Goal: Transaction & Acquisition: Obtain resource

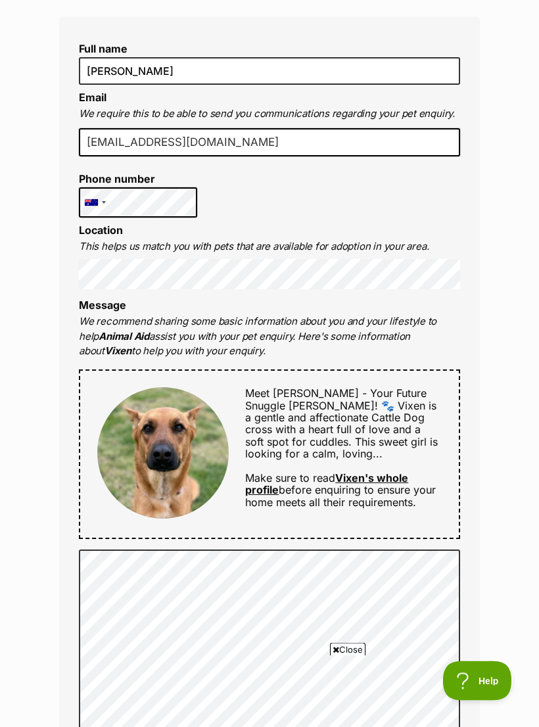
scroll to position [400, 0]
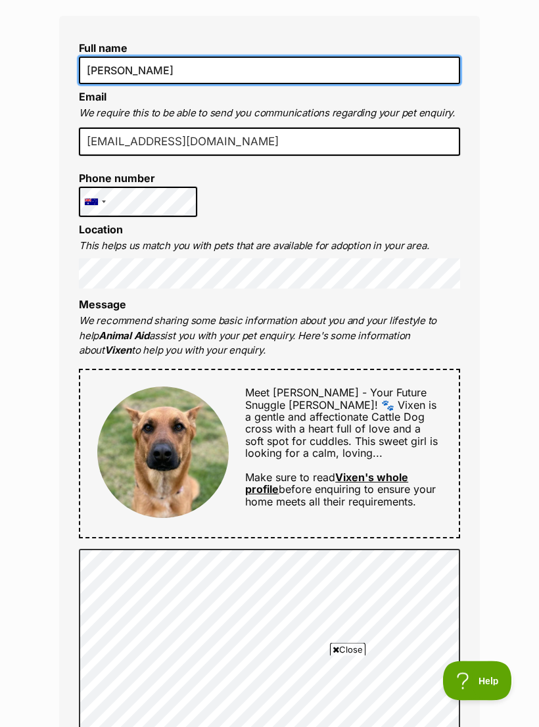
click at [169, 67] on input "[PERSON_NAME]" at bounding box center [269, 71] width 381 height 28
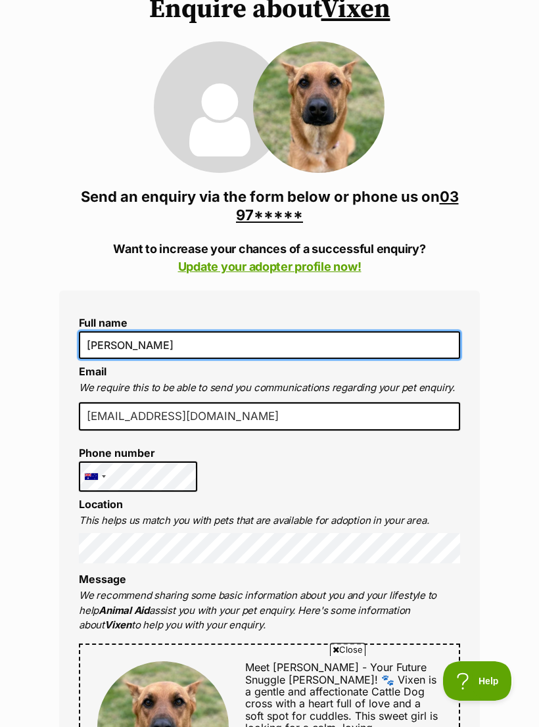
scroll to position [124, 0]
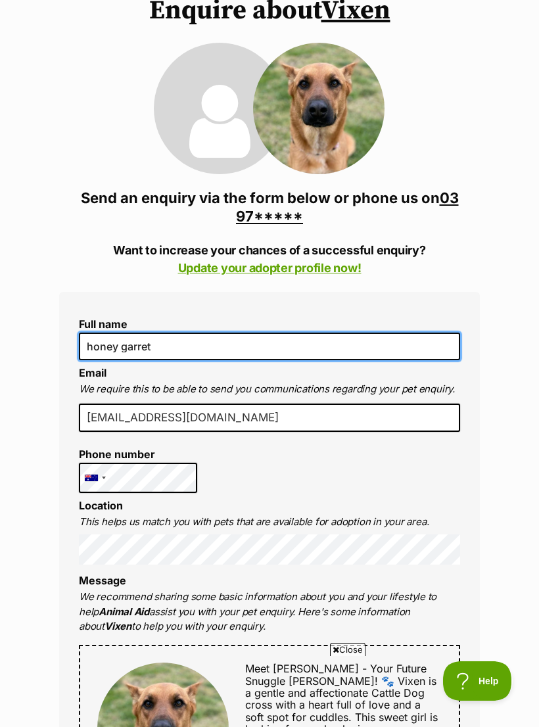
type input "honey garret"
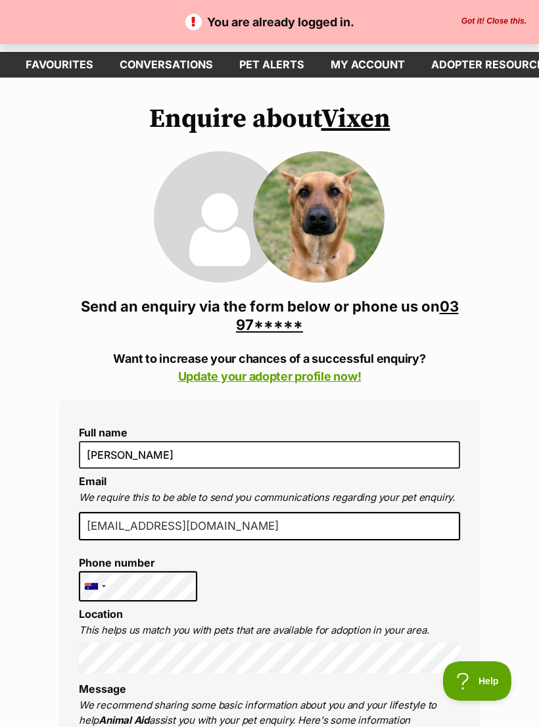
scroll to position [18, 0]
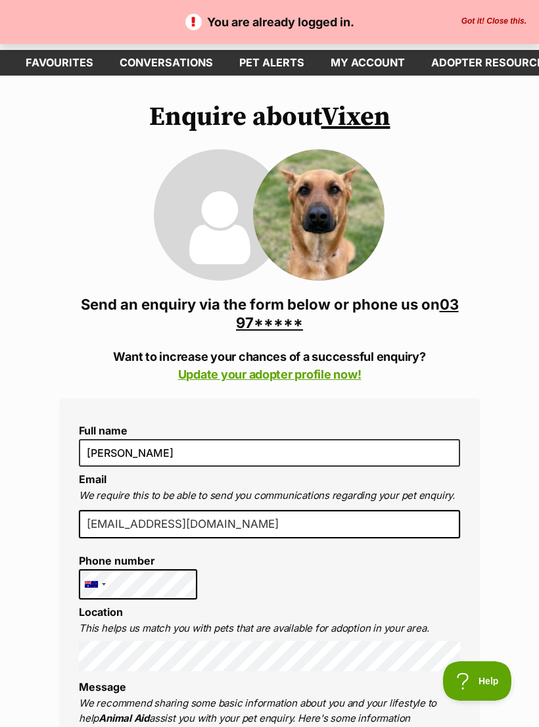
click at [508, 16] on button "Got it! Close this." at bounding box center [494, 21] width 73 height 11
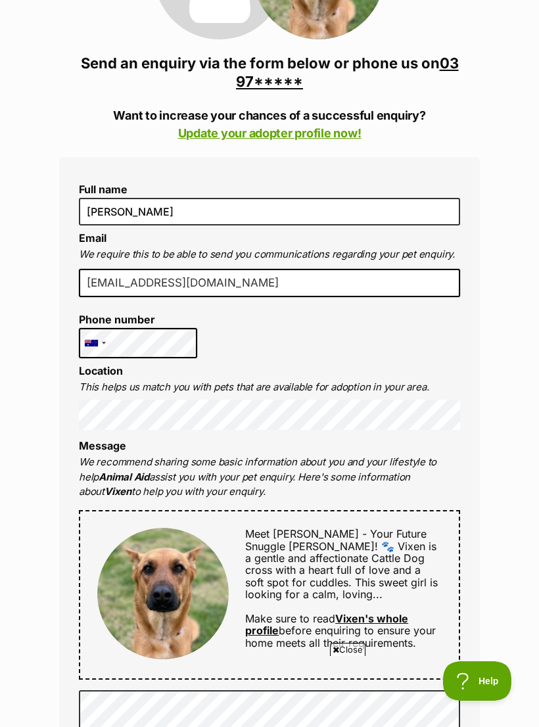
scroll to position [0, 0]
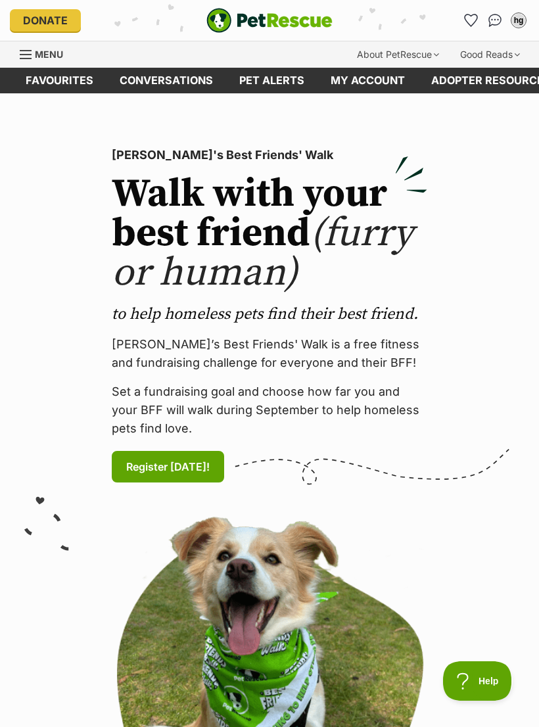
click at [55, 46] on link "Menu" at bounding box center [46, 53] width 53 height 24
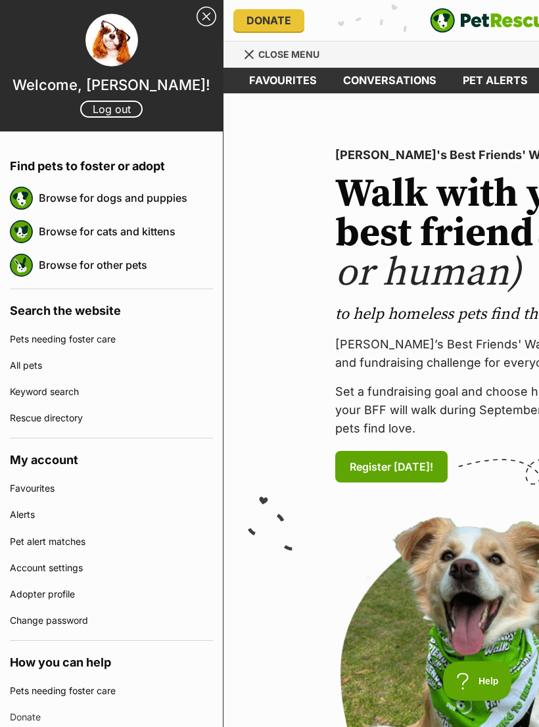
click at [165, 191] on link "Browse for dogs and puppies" at bounding box center [126, 198] width 174 height 28
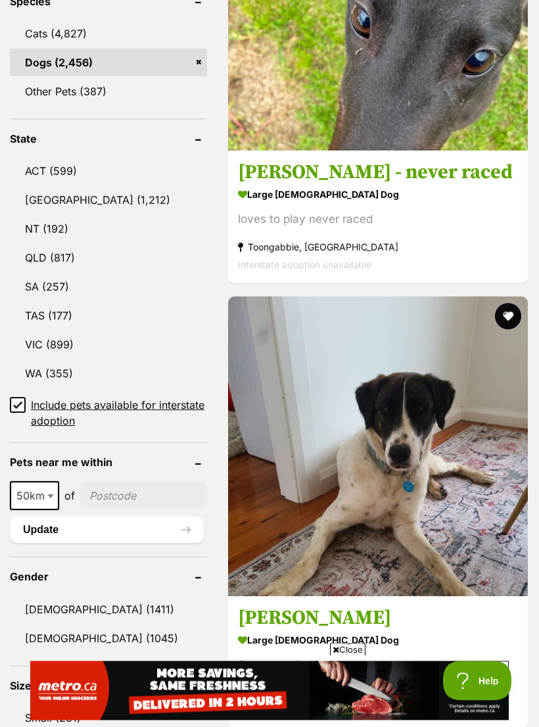
scroll to position [709, 0]
click at [349, 656] on span "Close" at bounding box center [348, 649] width 36 height 13
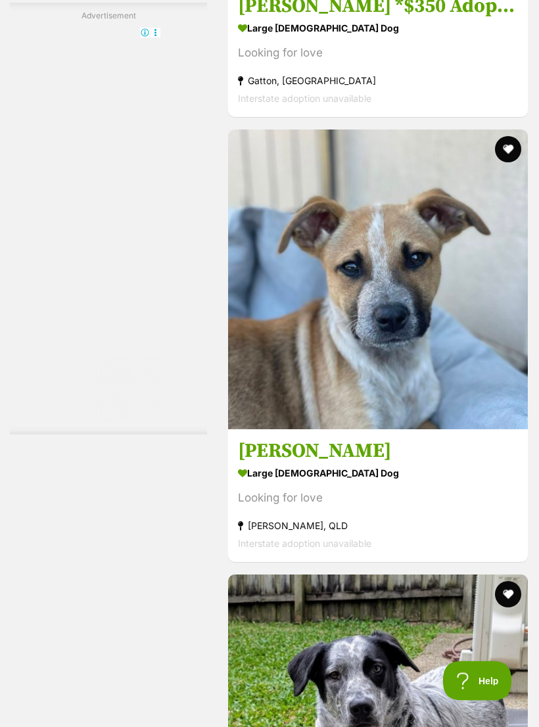
scroll to position [3816, 0]
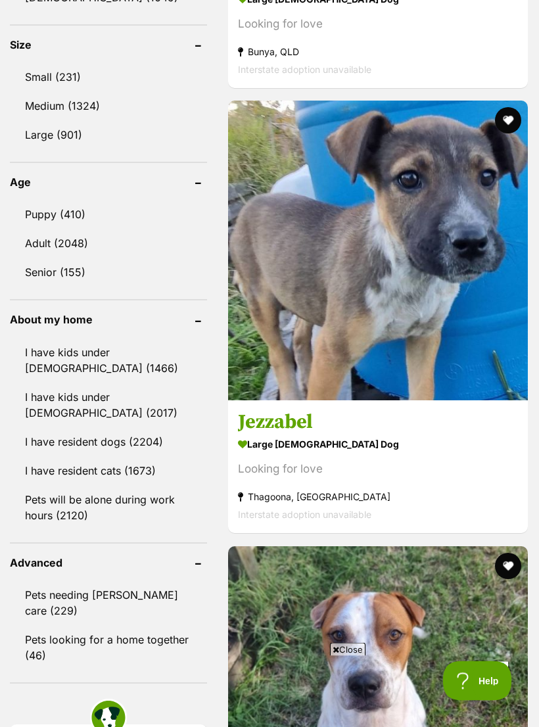
scroll to position [1350, 0]
click at [133, 457] on link "I have resident cats (1673)" at bounding box center [108, 471] width 197 height 28
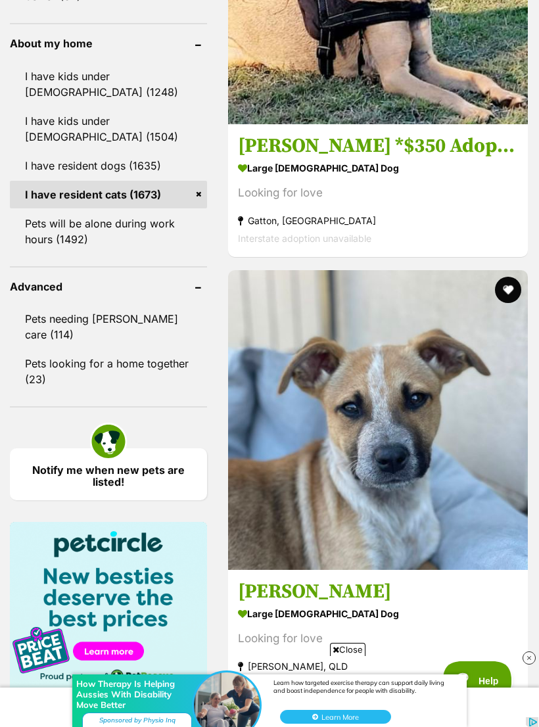
click at [125, 210] on link "Pets will be alone during work hours (1492)" at bounding box center [108, 231] width 197 height 43
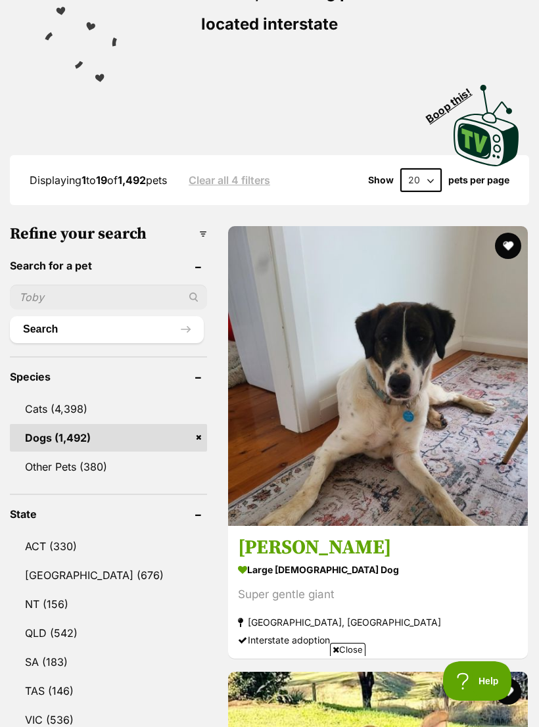
scroll to position [398, 0]
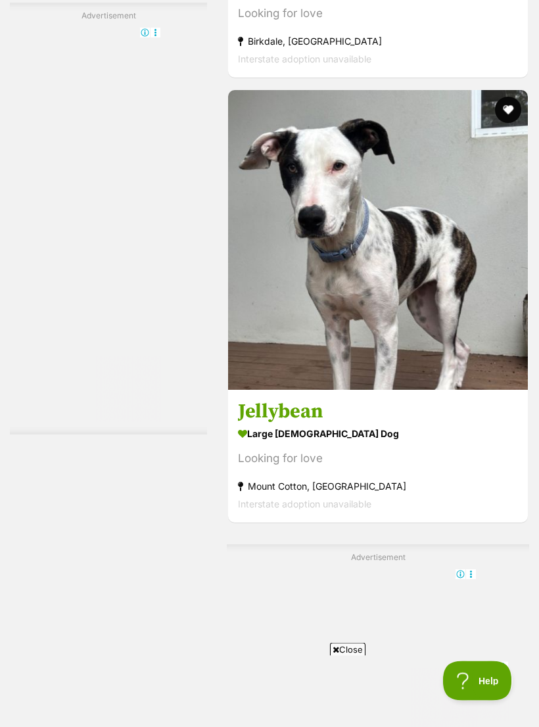
scroll to position [2697, 0]
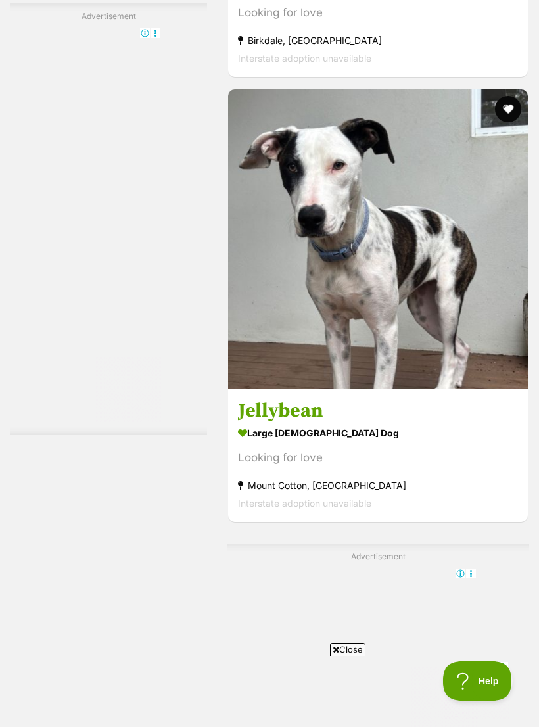
click at [352, 656] on span "Close" at bounding box center [348, 649] width 36 height 13
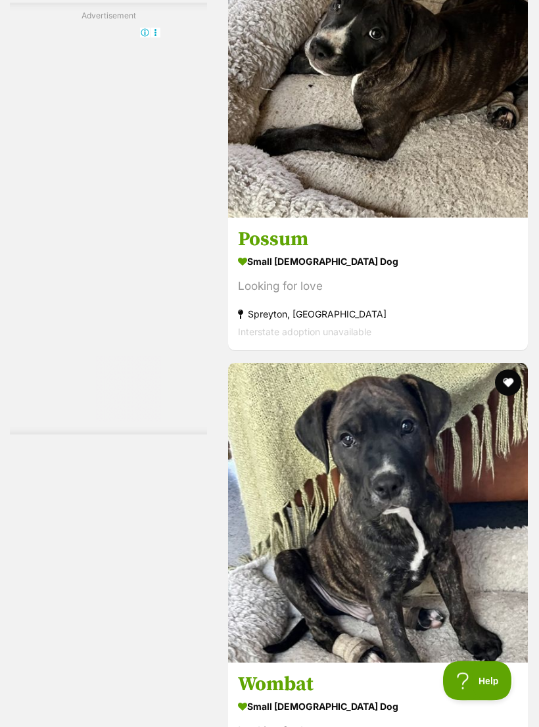
scroll to position [3992, 0]
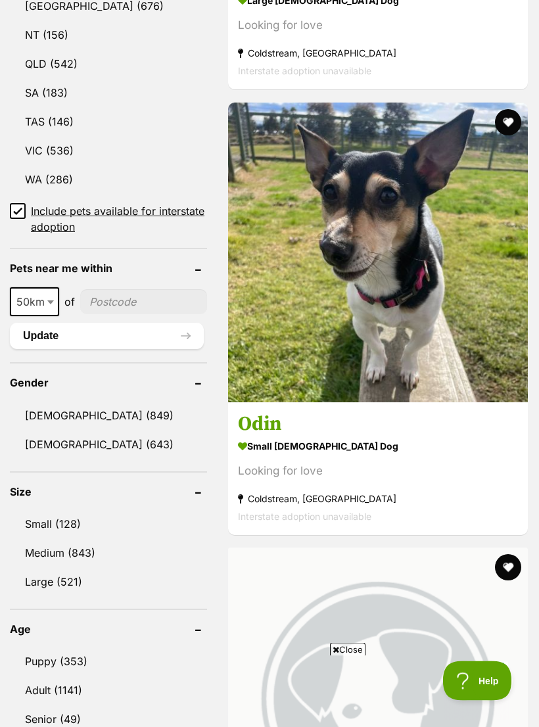
scroll to position [903, 0]
click at [352, 656] on span "Close" at bounding box center [348, 649] width 36 height 13
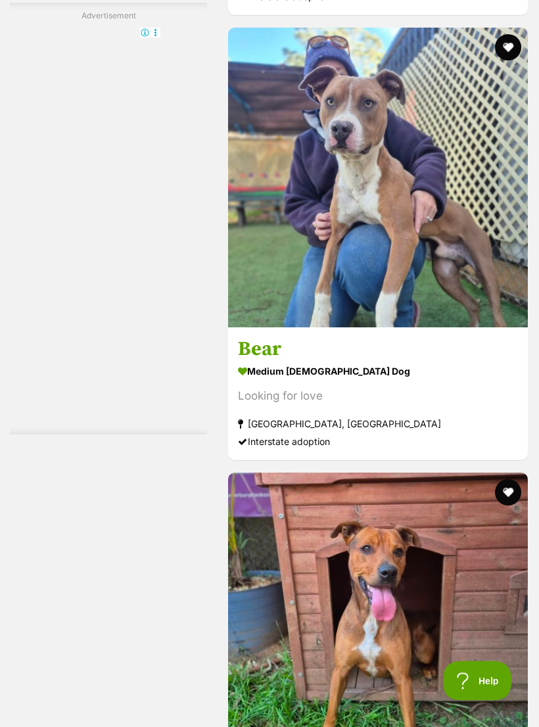
scroll to position [3890, 0]
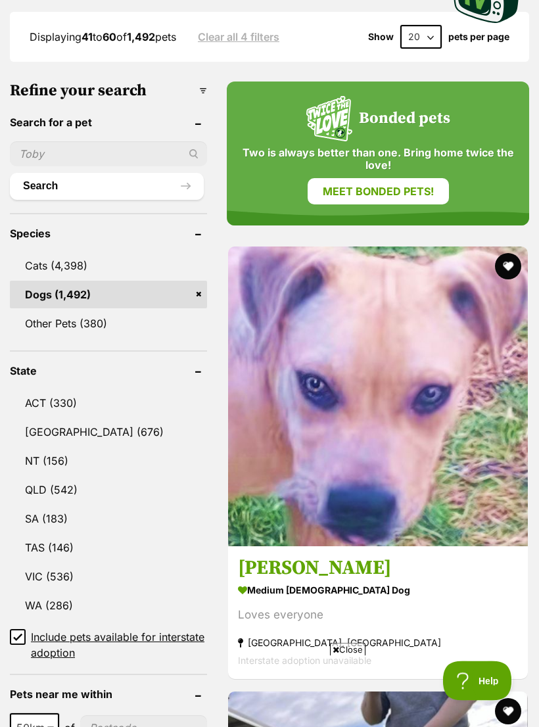
scroll to position [477, 0]
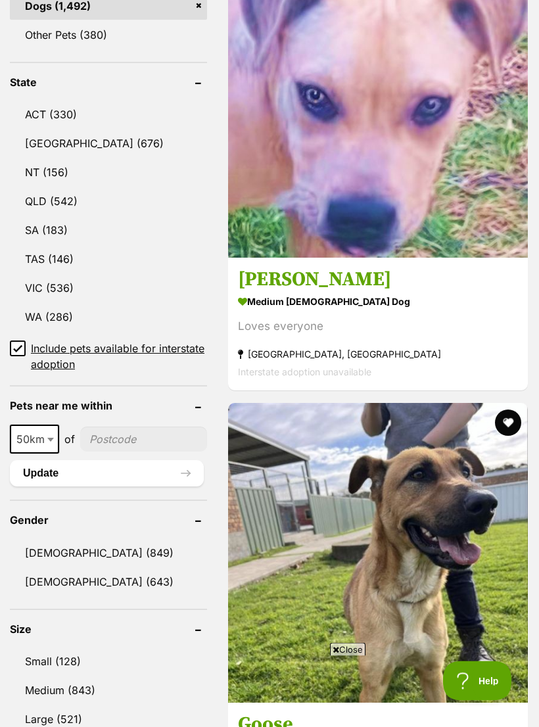
scroll to position [765, 0]
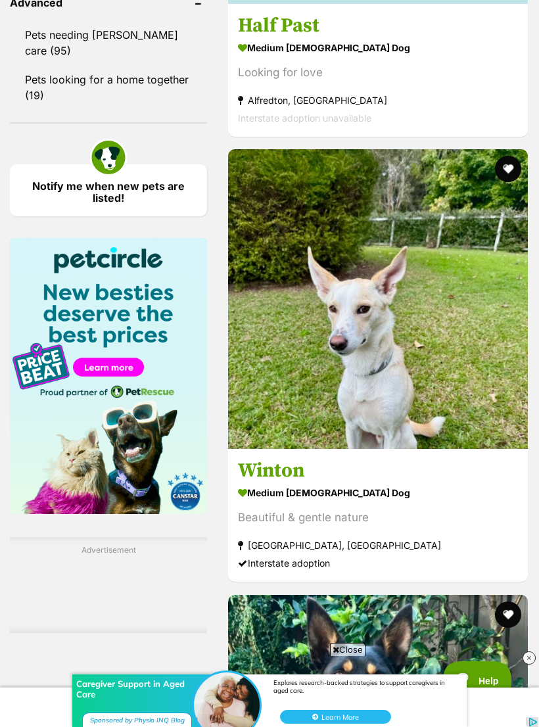
scroll to position [1910, 0]
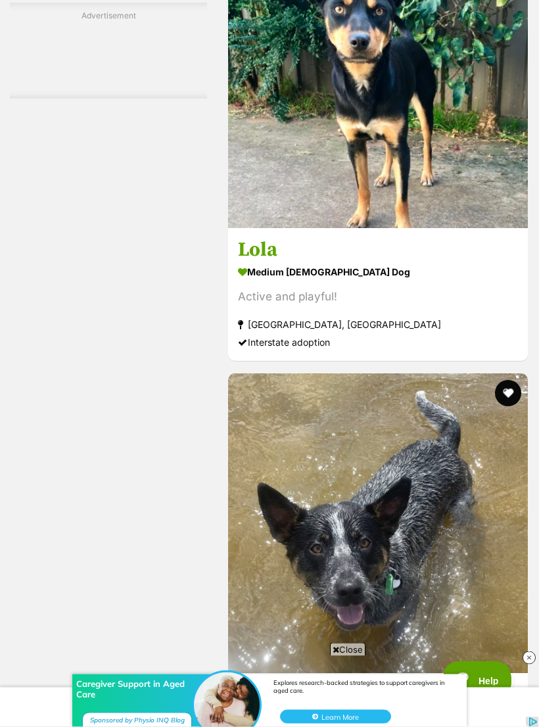
scroll to position [2577, 0]
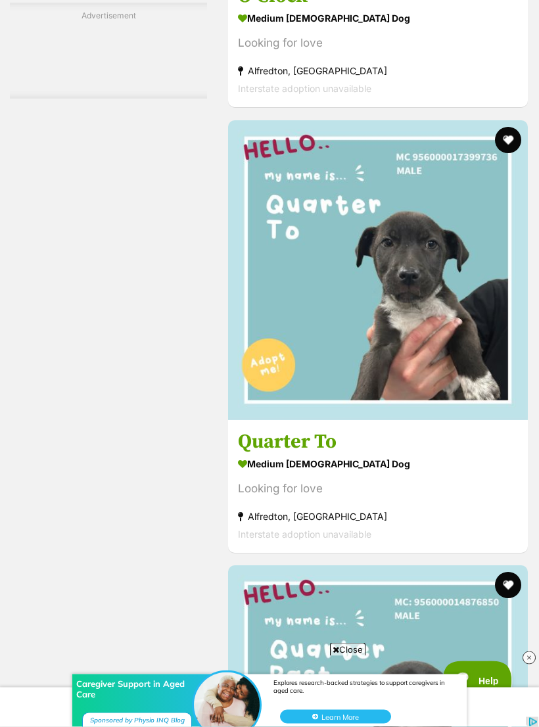
scroll to position [3953, 0]
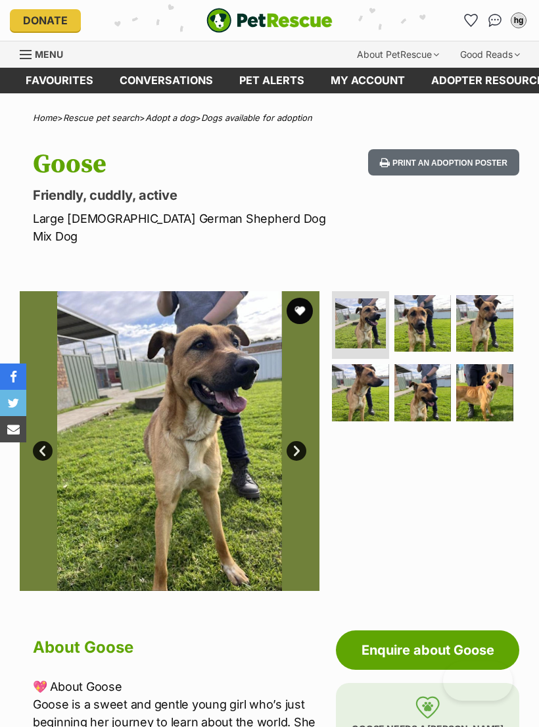
click at [294, 441] on link "Next" at bounding box center [297, 451] width 20 height 20
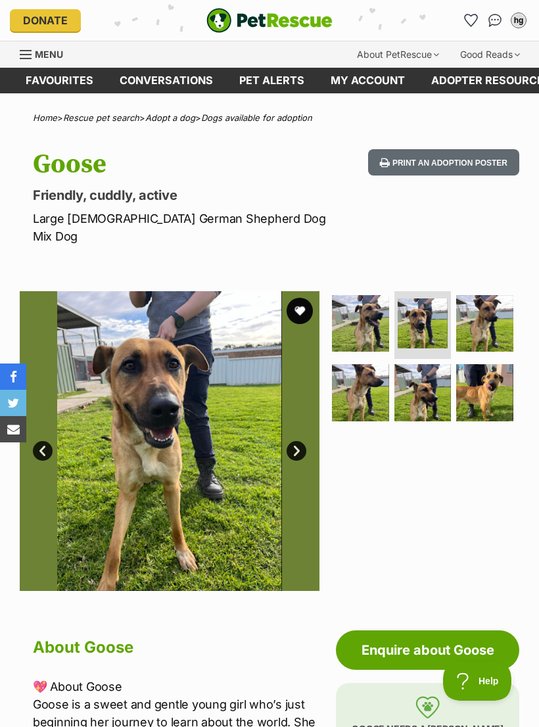
click at [289, 441] on link "Next" at bounding box center [297, 451] width 20 height 20
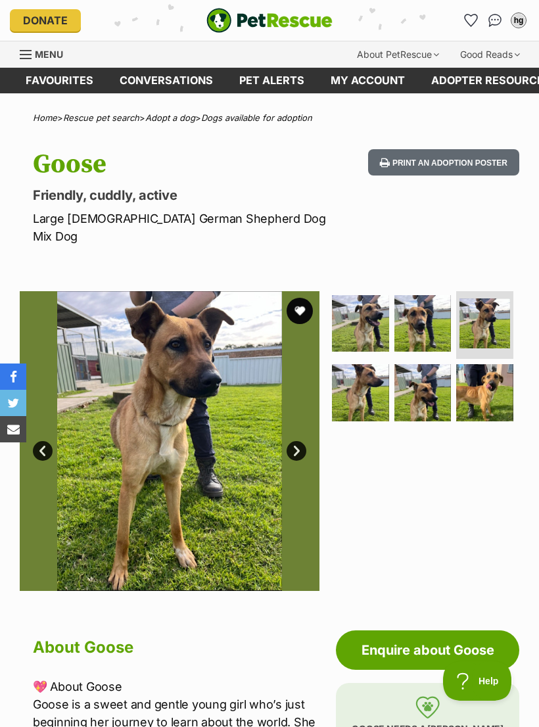
click at [283, 439] on img at bounding box center [170, 441] width 300 height 300
click at [288, 441] on link "Next" at bounding box center [297, 451] width 20 height 20
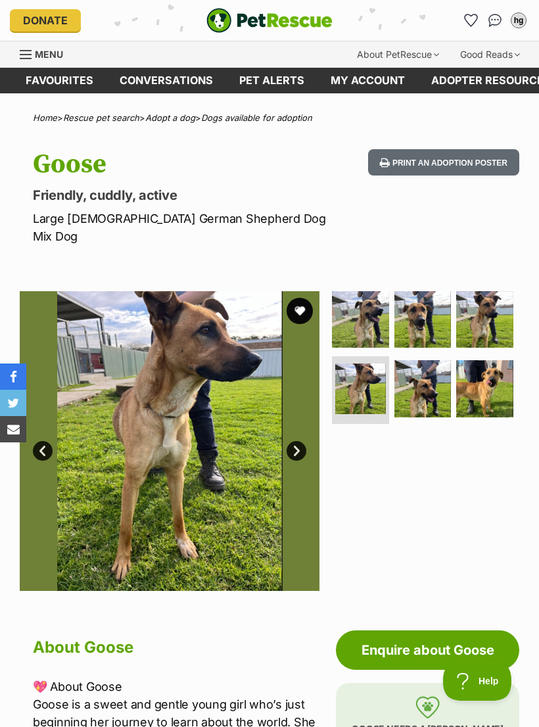
click at [300, 441] on link "Next" at bounding box center [297, 451] width 20 height 20
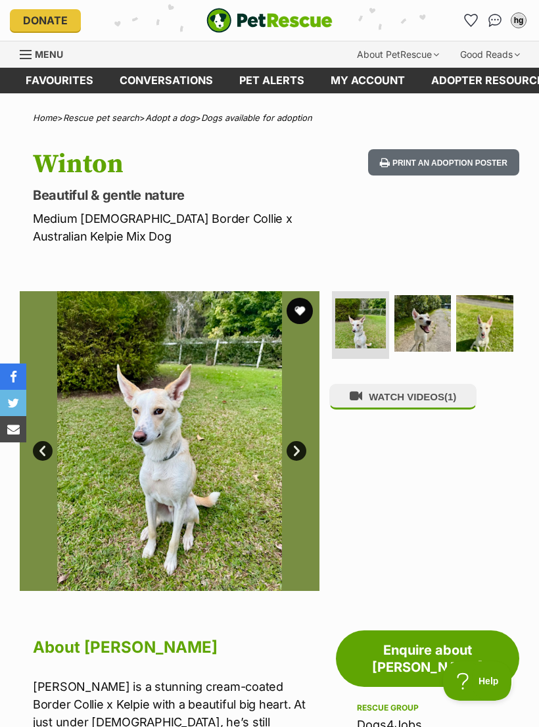
click at [299, 441] on link "Next" at bounding box center [297, 451] width 20 height 20
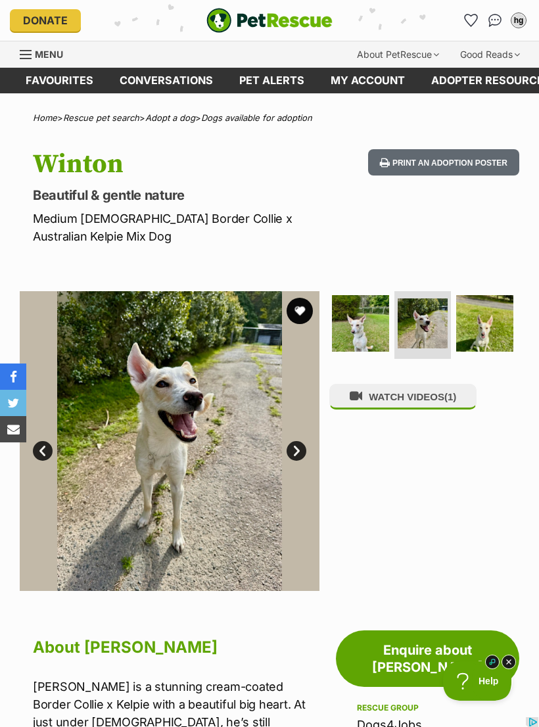
click at [306, 441] on link "Next" at bounding box center [297, 451] width 20 height 20
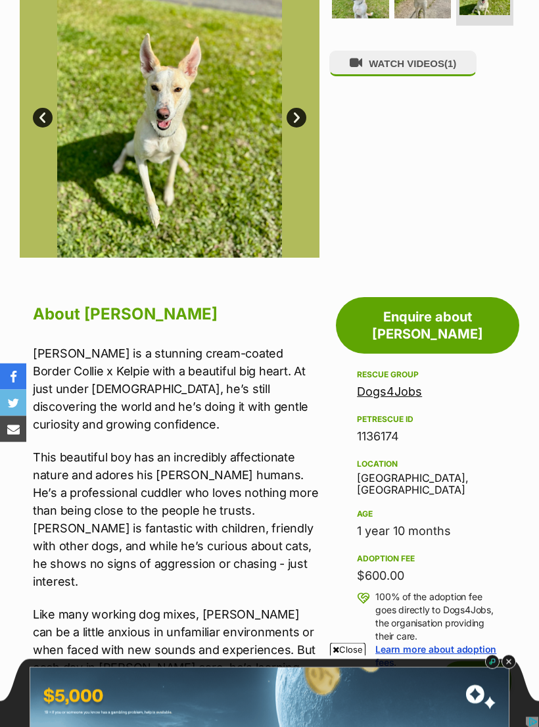
click at [343, 656] on span "Close" at bounding box center [348, 649] width 36 height 13
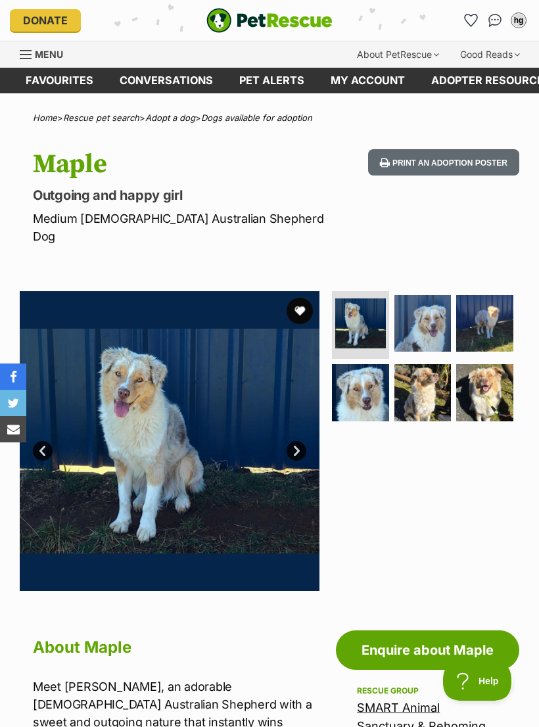
click at [299, 441] on link "Next" at bounding box center [297, 451] width 20 height 20
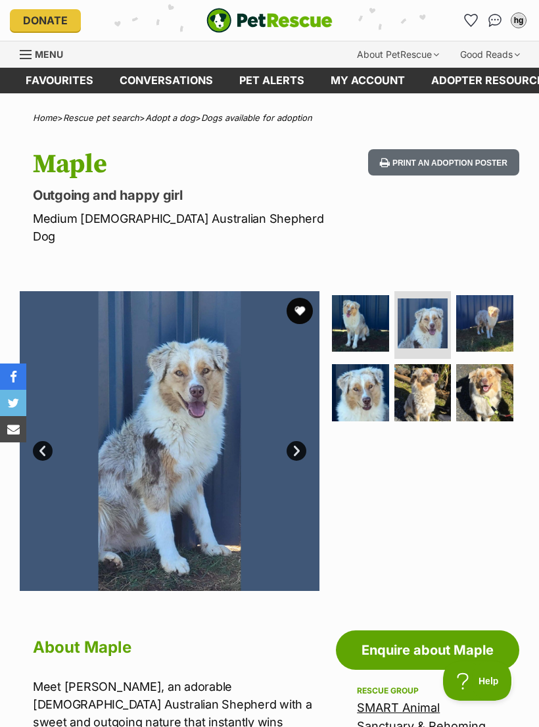
click at [296, 441] on link "Next" at bounding box center [297, 451] width 20 height 20
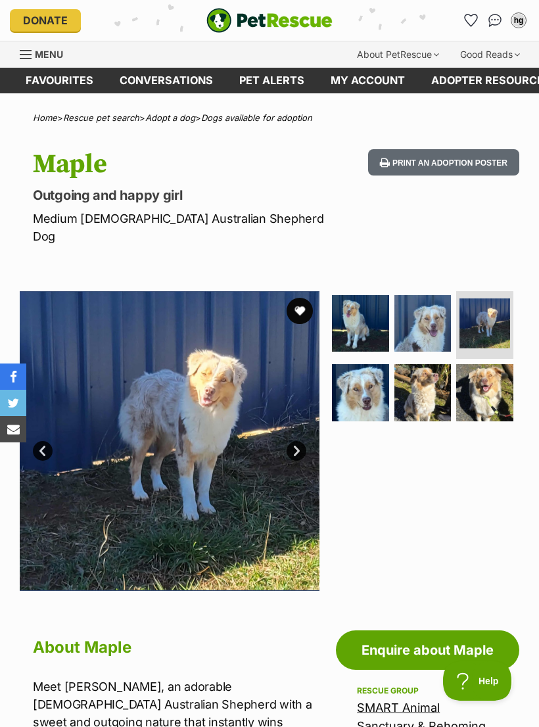
click at [295, 441] on link "Next" at bounding box center [297, 451] width 20 height 20
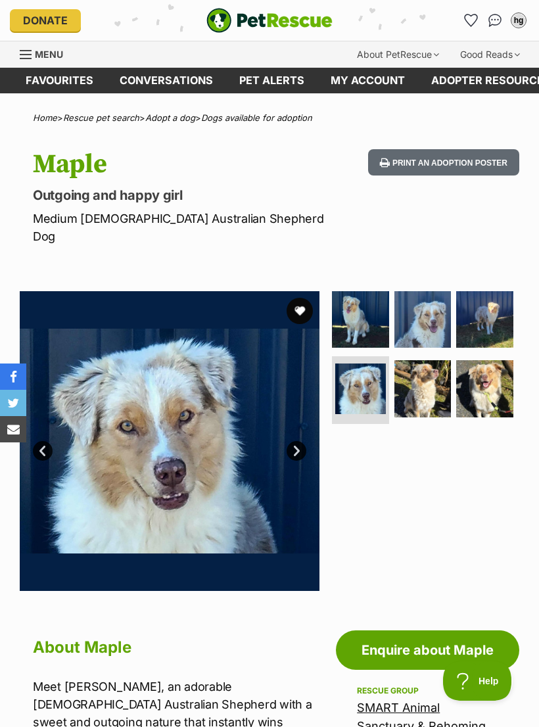
click at [297, 441] on link "Next" at bounding box center [297, 451] width 20 height 20
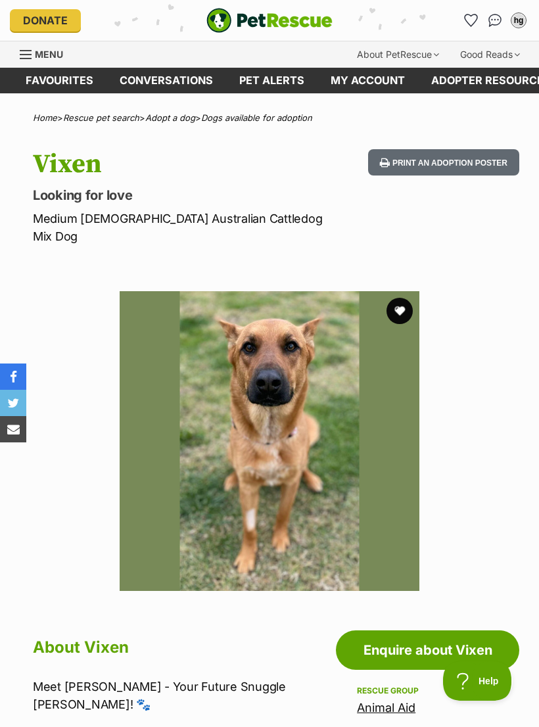
click at [397, 298] on button "favourite" at bounding box center [400, 311] width 26 height 26
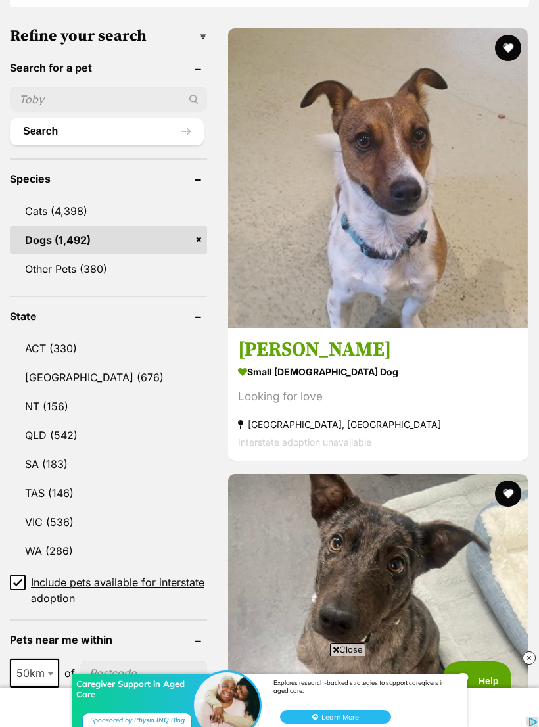
scroll to position [532, 0]
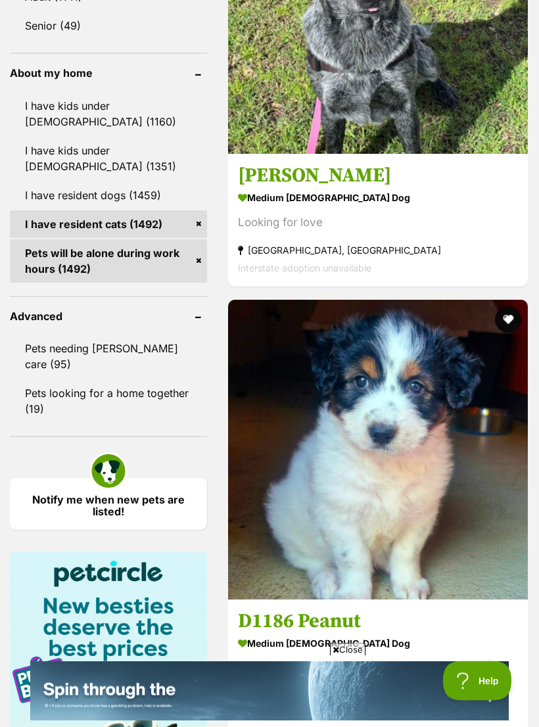
scroll to position [1597, 0]
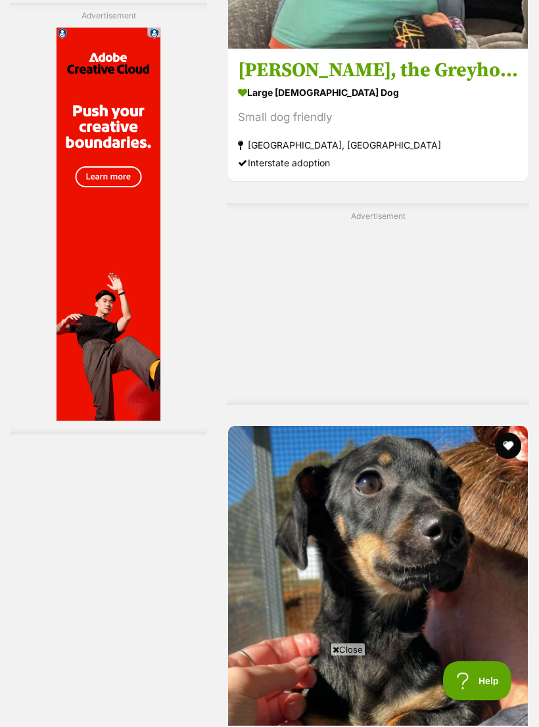
scroll to position [3038, 0]
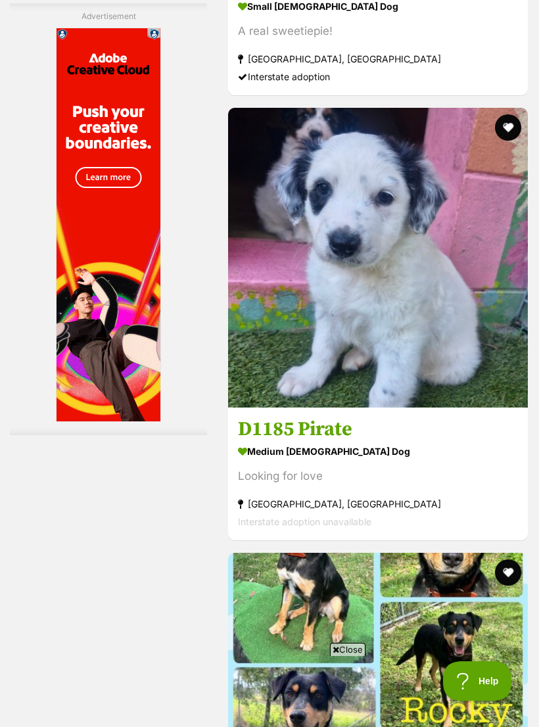
scroll to position [3837, 0]
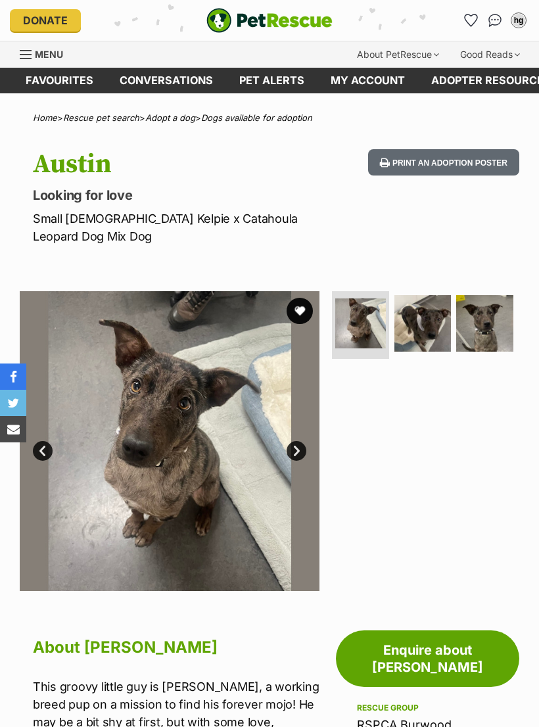
click at [289, 441] on link "Next" at bounding box center [297, 451] width 20 height 20
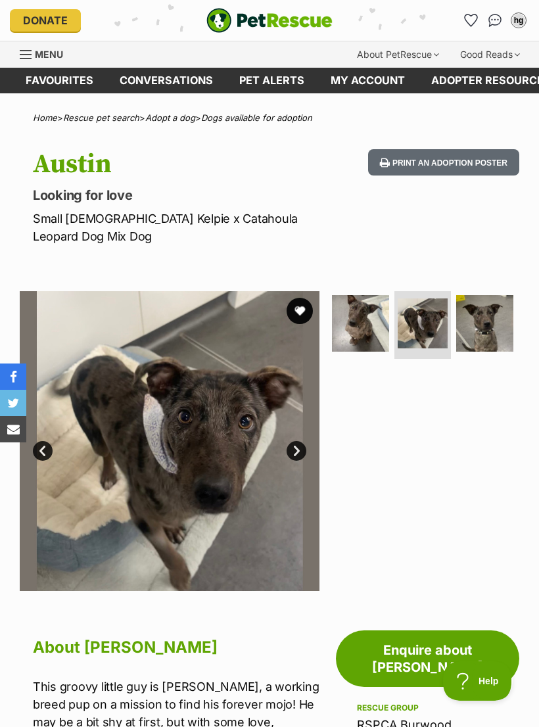
click at [288, 441] on link "Next" at bounding box center [297, 451] width 20 height 20
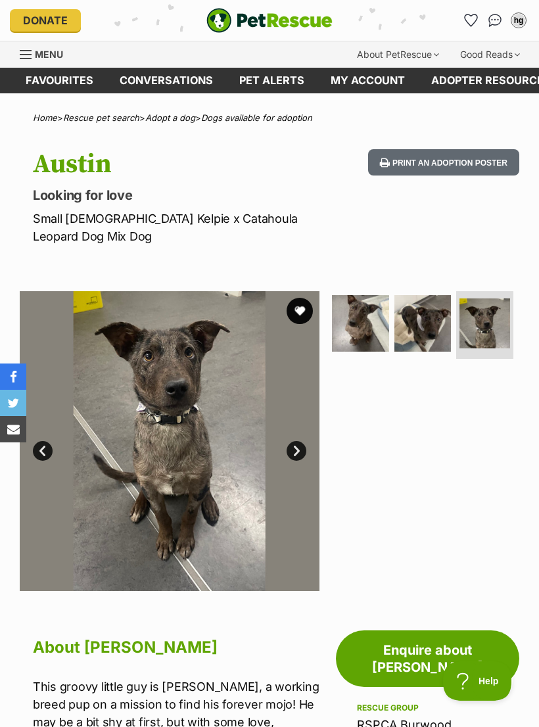
click at [289, 441] on link "Next" at bounding box center [297, 451] width 20 height 20
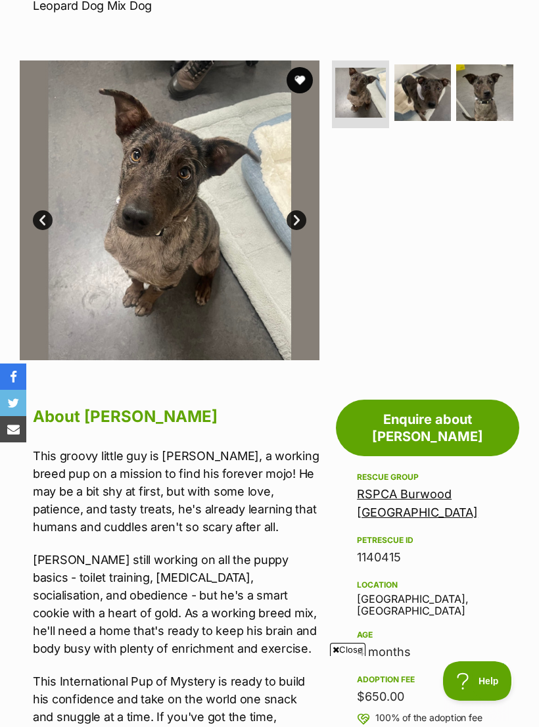
scroll to position [243, 0]
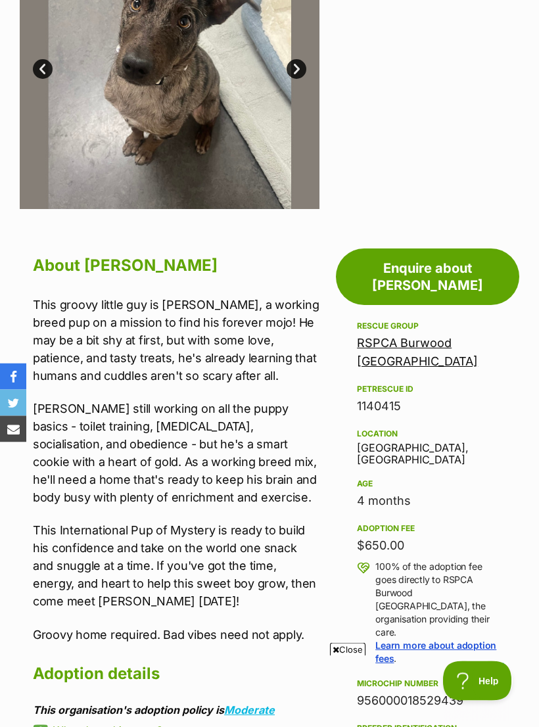
click at [346, 656] on span "Close" at bounding box center [348, 649] width 36 height 13
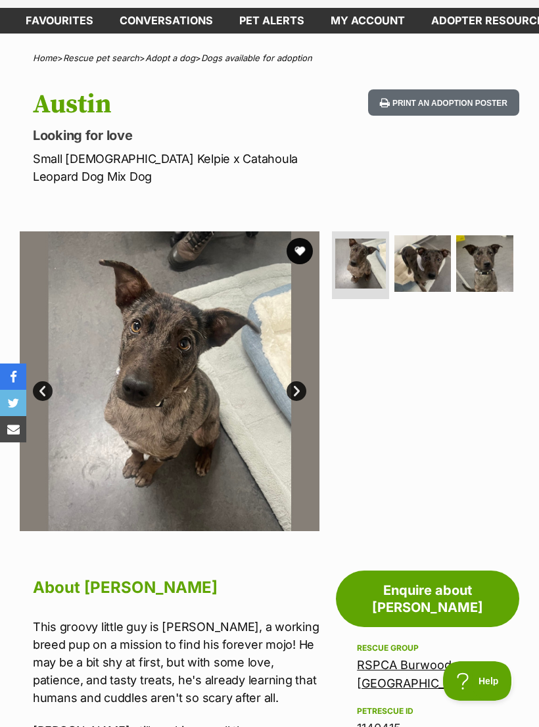
scroll to position [0, 0]
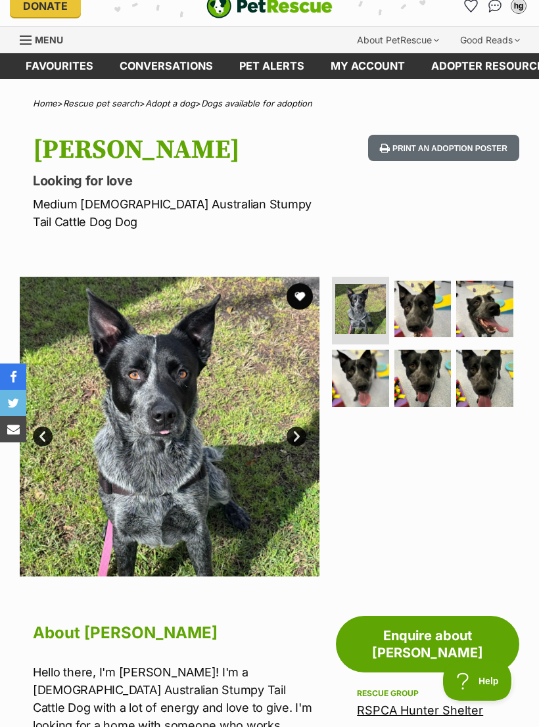
click at [297, 427] on link "Next" at bounding box center [297, 437] width 20 height 20
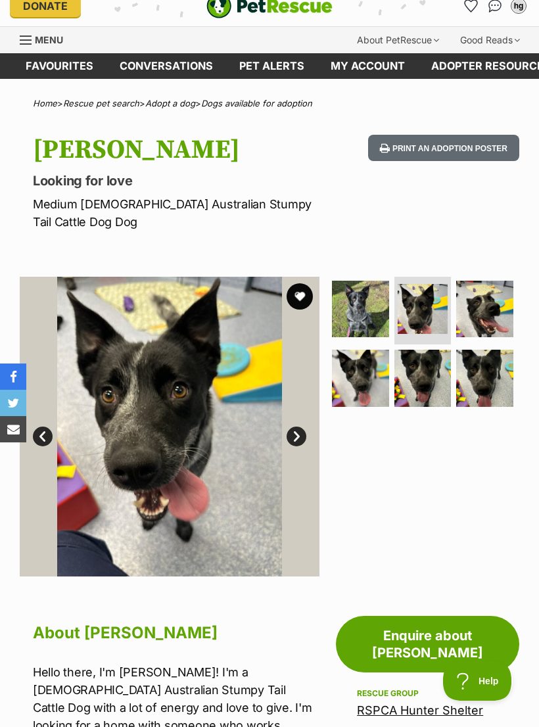
click at [306, 427] on link "Next" at bounding box center [297, 437] width 20 height 20
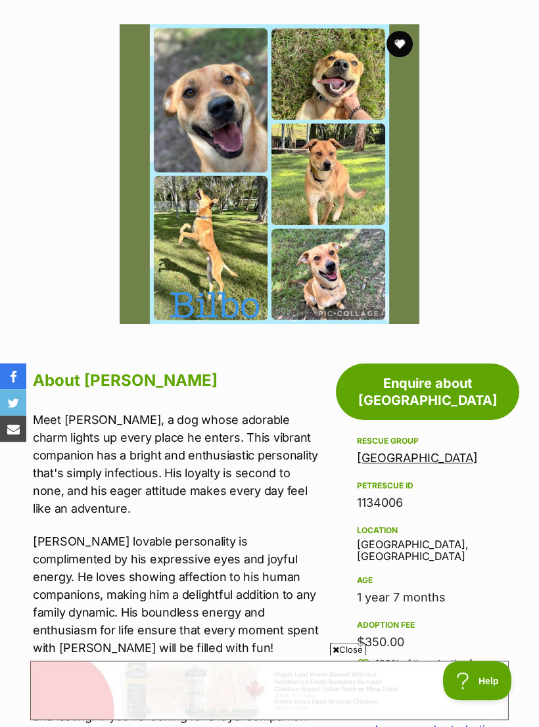
scroll to position [266, 0]
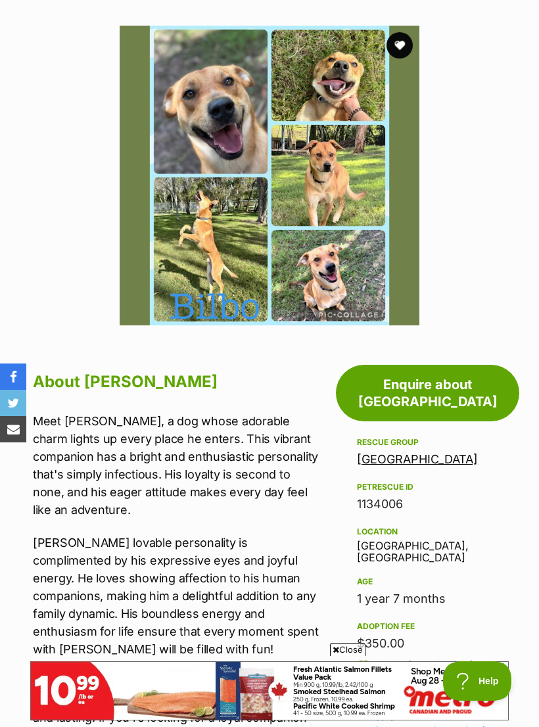
click at [347, 656] on span "Close" at bounding box center [348, 649] width 36 height 13
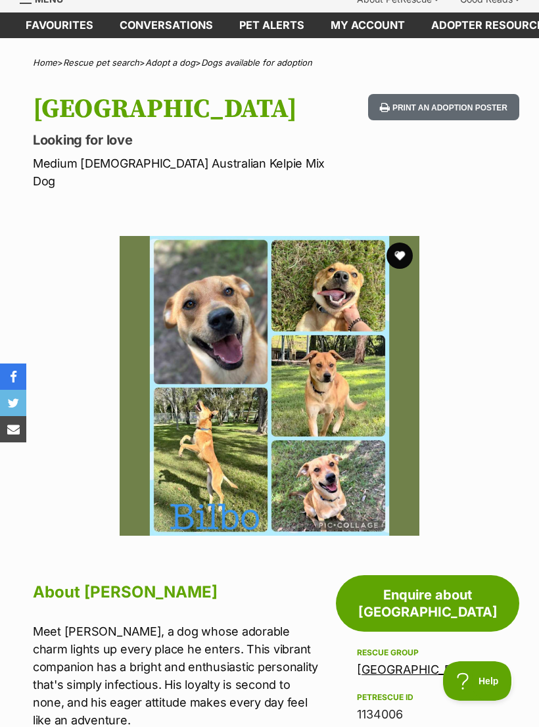
scroll to position [55, 0]
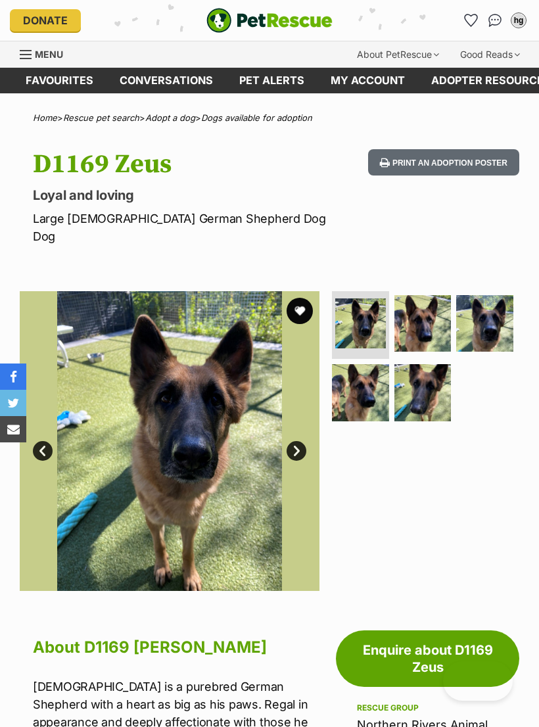
click at [296, 441] on link "Next" at bounding box center [297, 451] width 20 height 20
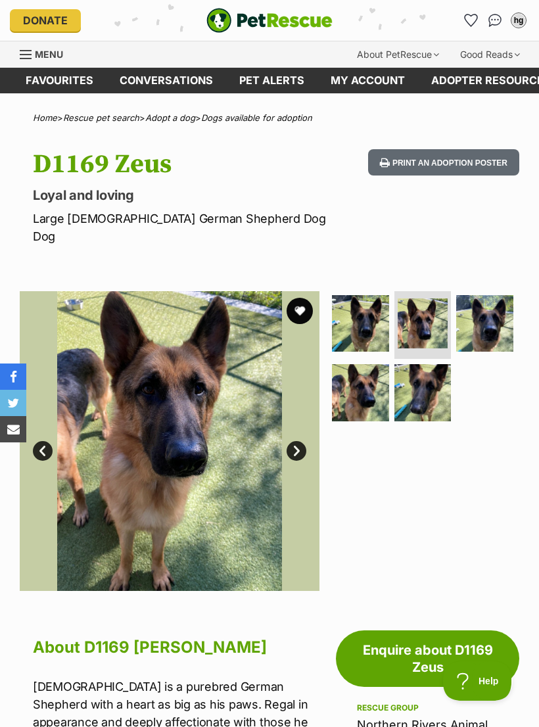
click at [299, 441] on link "Next" at bounding box center [297, 451] width 20 height 20
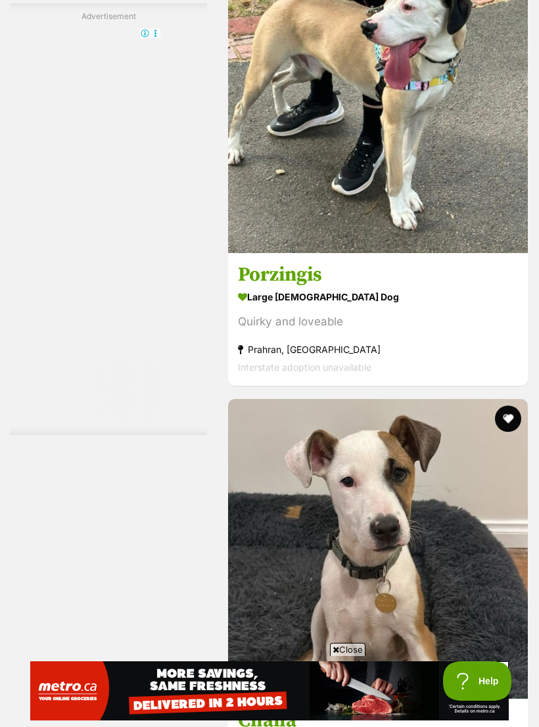
scroll to position [3852, 0]
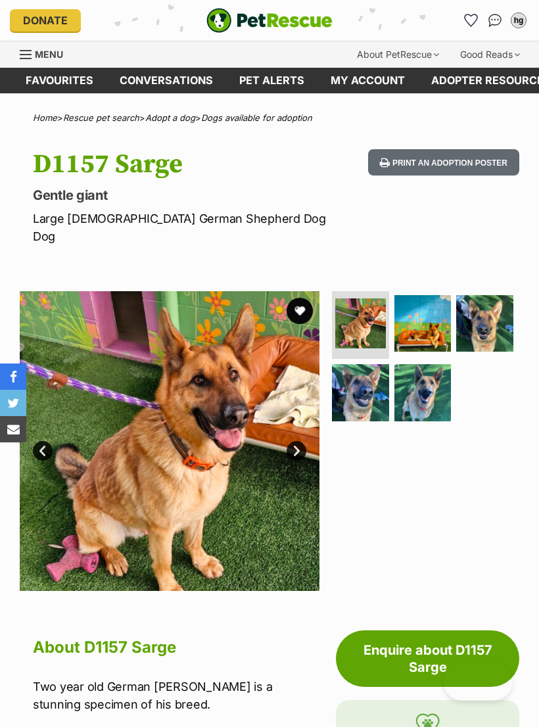
click at [301, 441] on link "Next" at bounding box center [297, 451] width 20 height 20
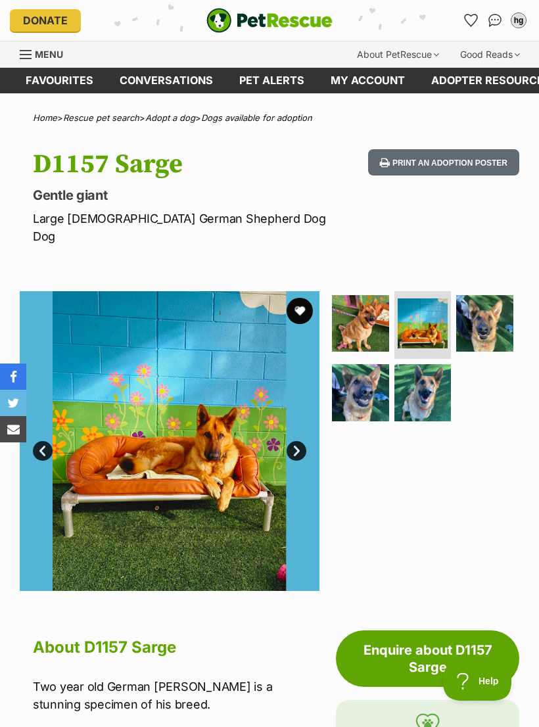
click at [291, 441] on link "Next" at bounding box center [297, 451] width 20 height 20
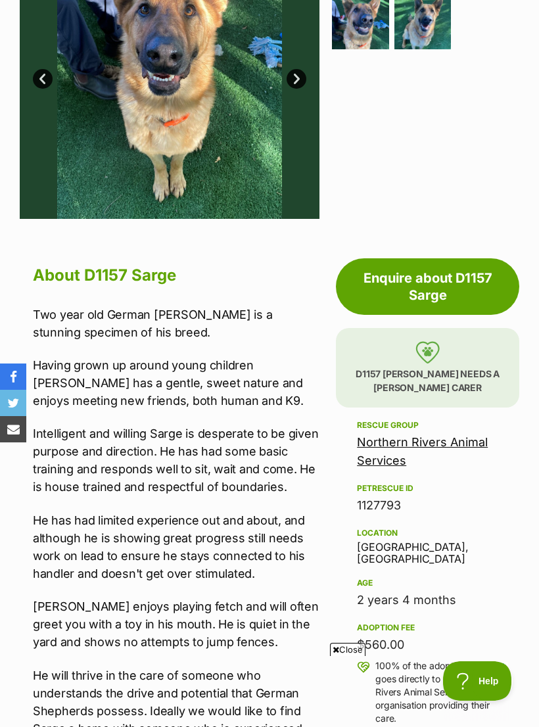
scroll to position [373, 0]
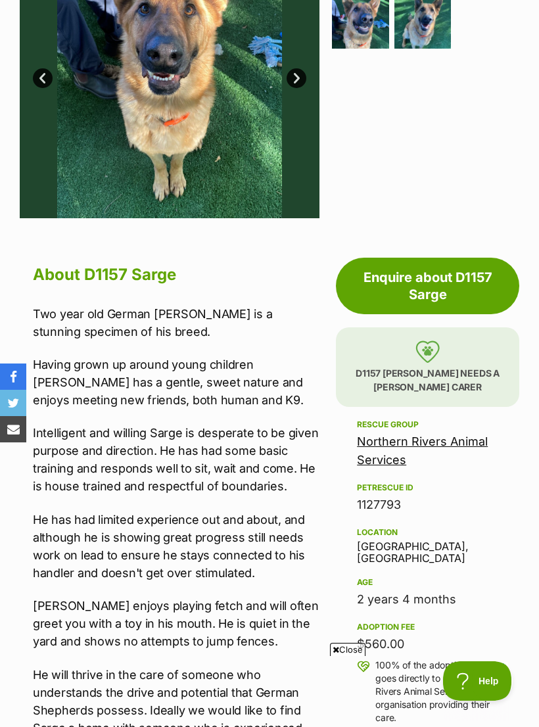
click at [351, 656] on span "Close" at bounding box center [348, 649] width 36 height 13
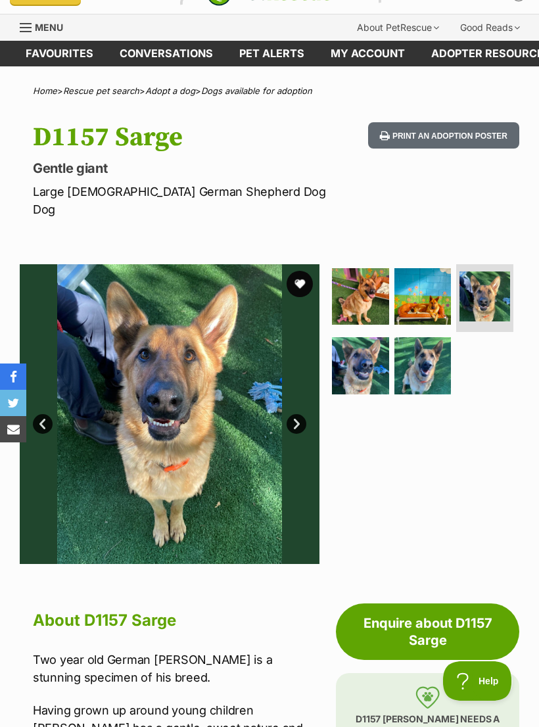
scroll to position [0, 0]
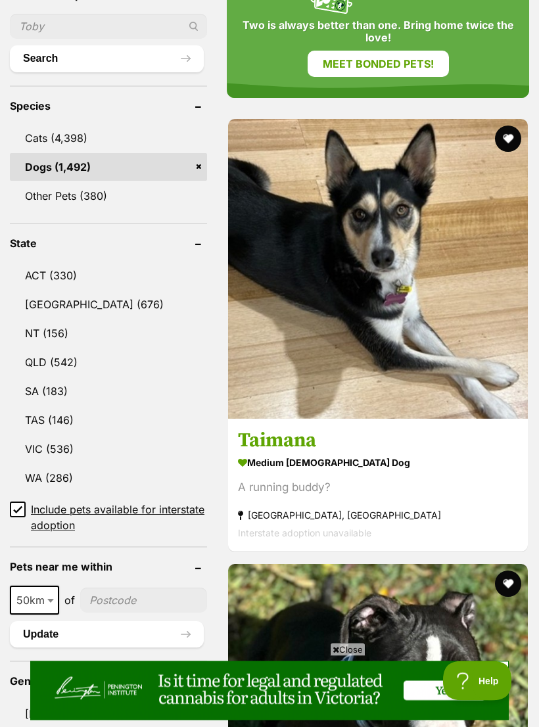
scroll to position [648, 0]
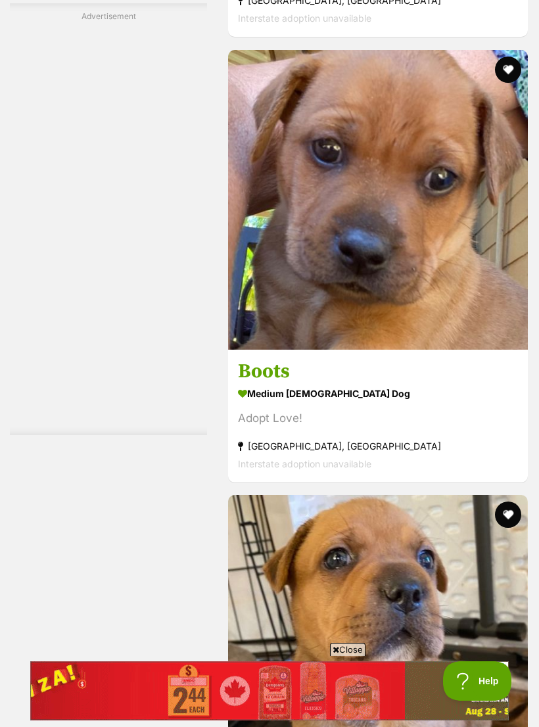
scroll to position [4023, 0]
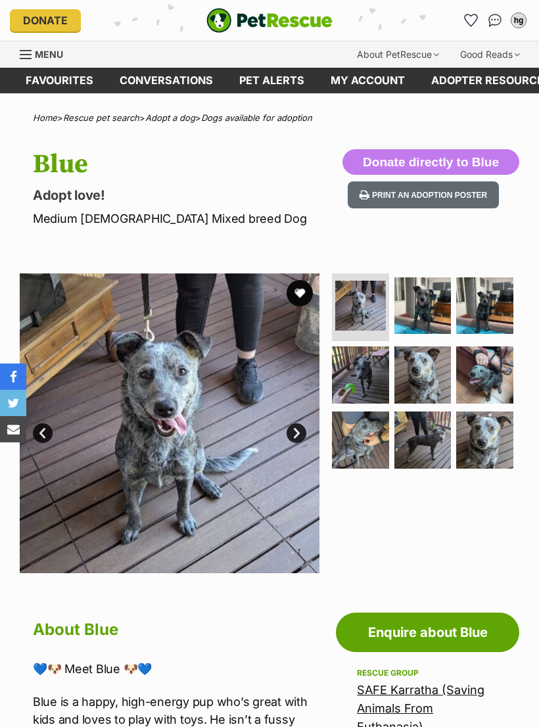
click at [291, 427] on link "Next" at bounding box center [297, 434] width 20 height 20
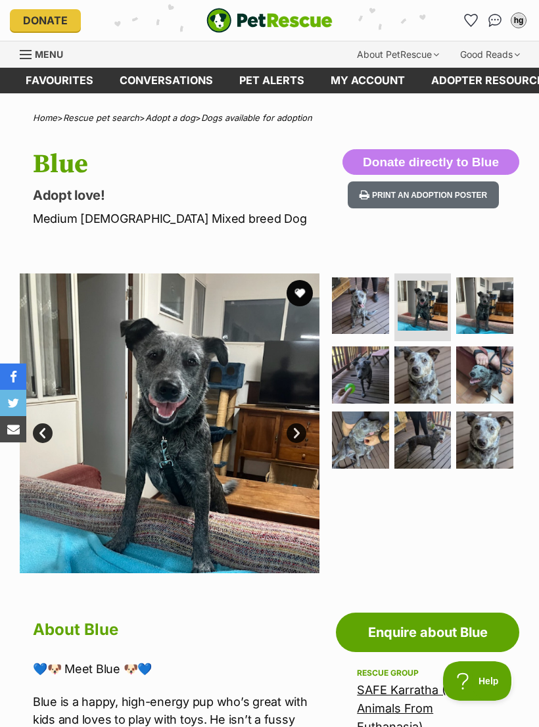
click at [297, 437] on link "Next" at bounding box center [297, 434] width 20 height 20
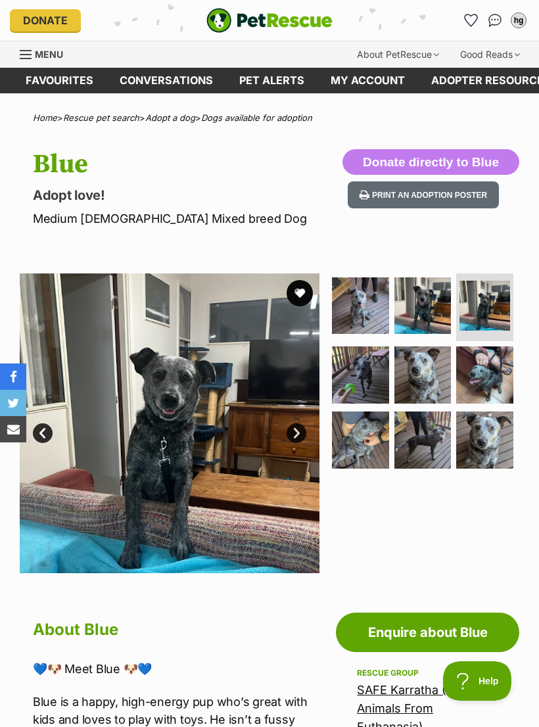
click at [294, 436] on link "Next" at bounding box center [297, 434] width 20 height 20
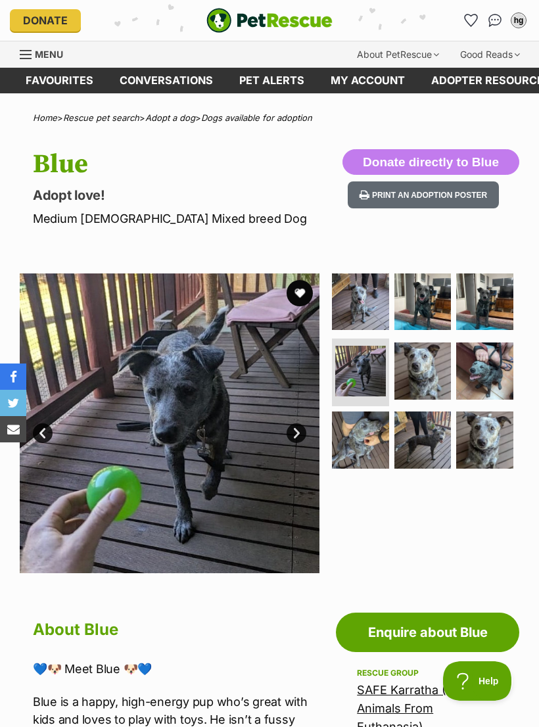
click at [298, 435] on link "Next" at bounding box center [297, 434] width 20 height 20
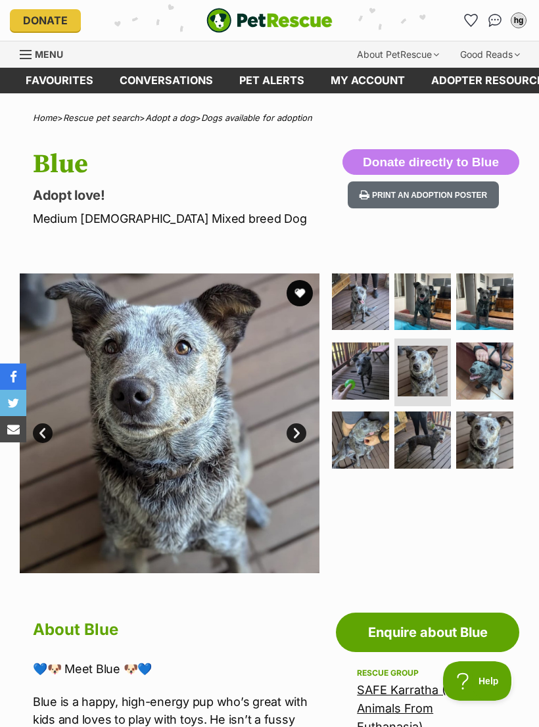
click at [301, 422] on img at bounding box center [170, 424] width 300 height 300
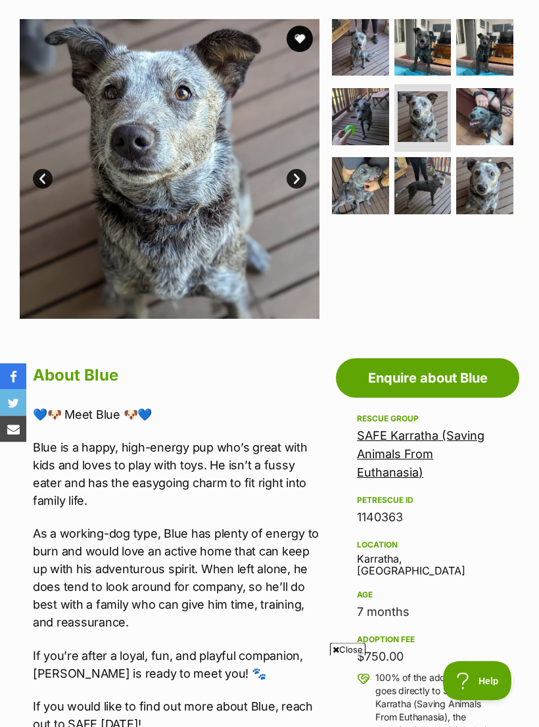
click at [352, 656] on span "Close" at bounding box center [348, 649] width 36 height 13
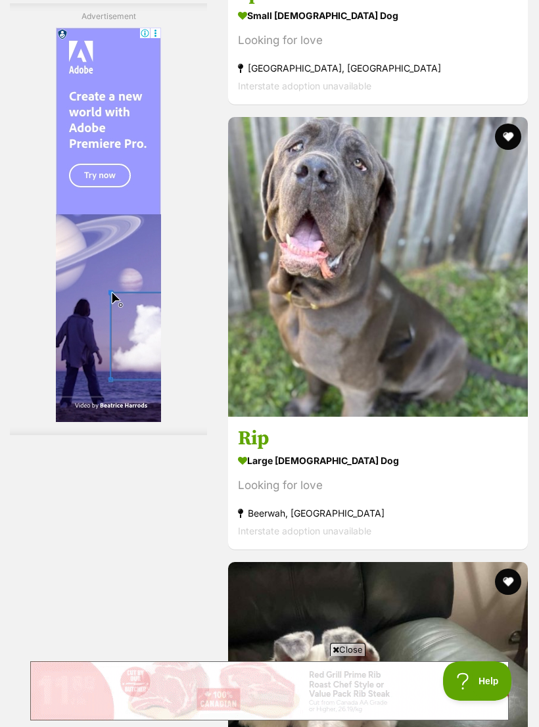
scroll to position [4047, 0]
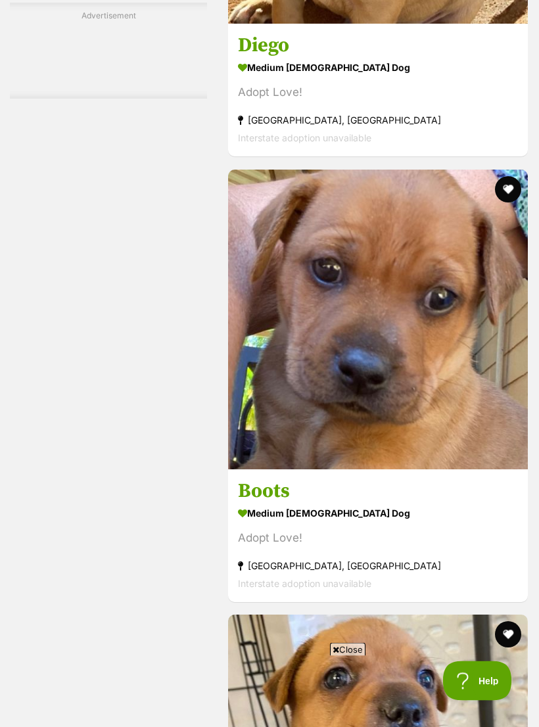
scroll to position [3964, 0]
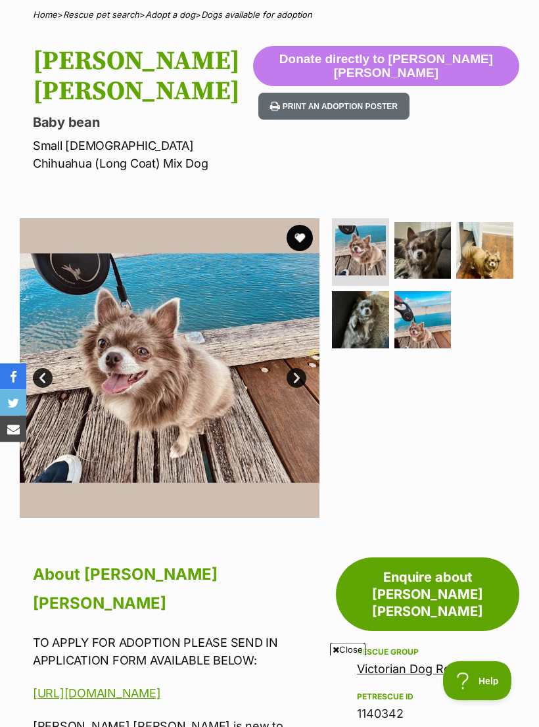
scroll to position [8, 0]
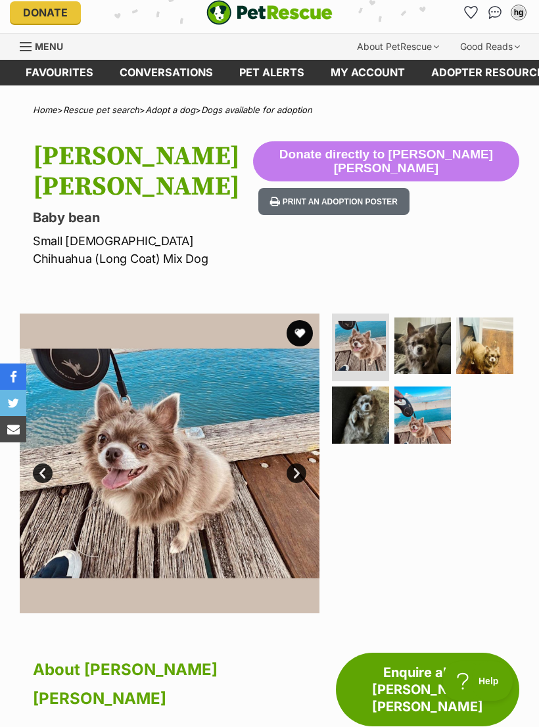
click at [297, 464] on link "Next" at bounding box center [297, 474] width 20 height 20
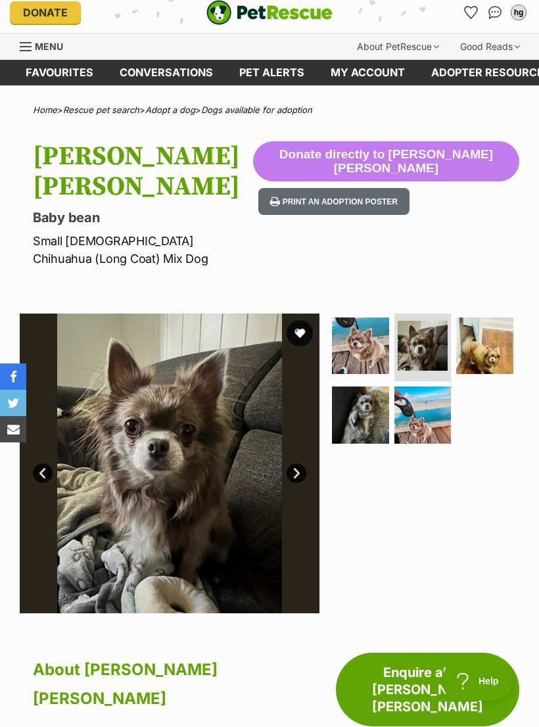
click at [293, 464] on link "Next" at bounding box center [297, 474] width 20 height 20
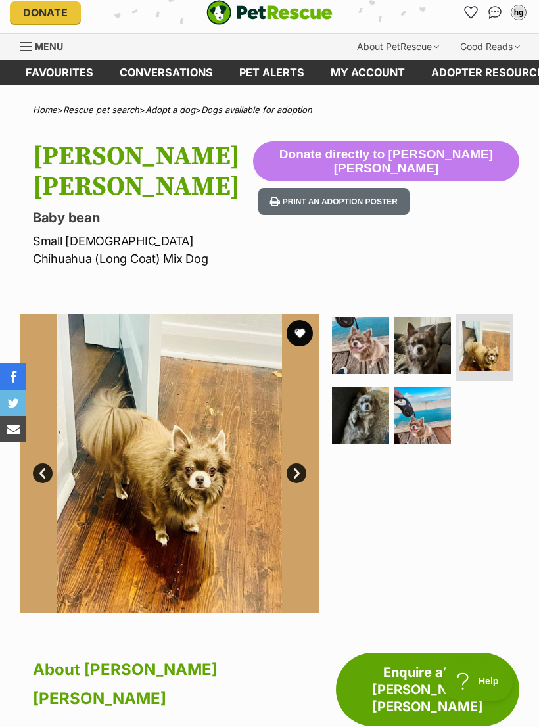
click at [289, 464] on link "Next" at bounding box center [297, 474] width 20 height 20
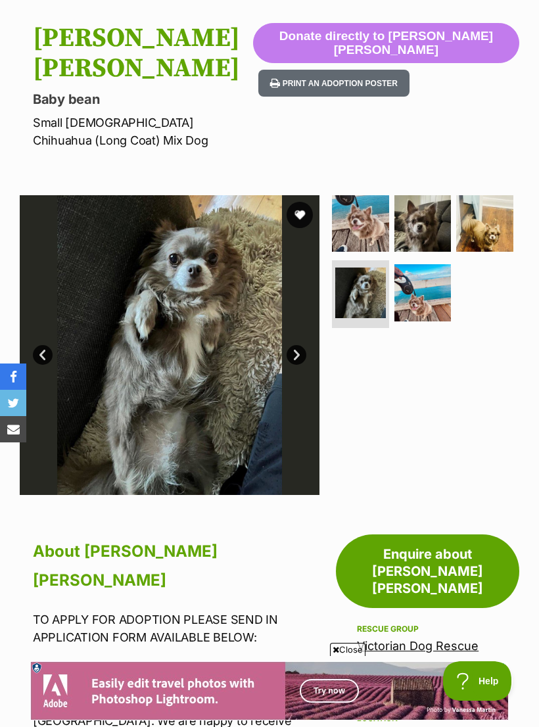
scroll to position [0, 0]
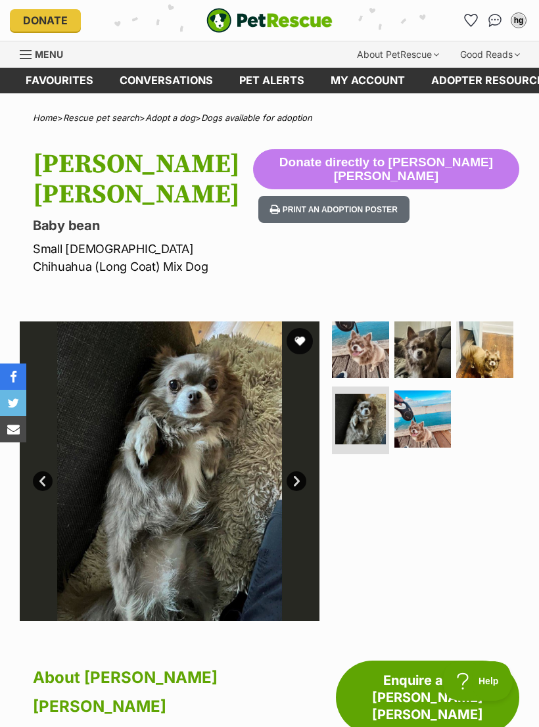
click at [304, 328] on button "favourite" at bounding box center [300, 341] width 26 height 26
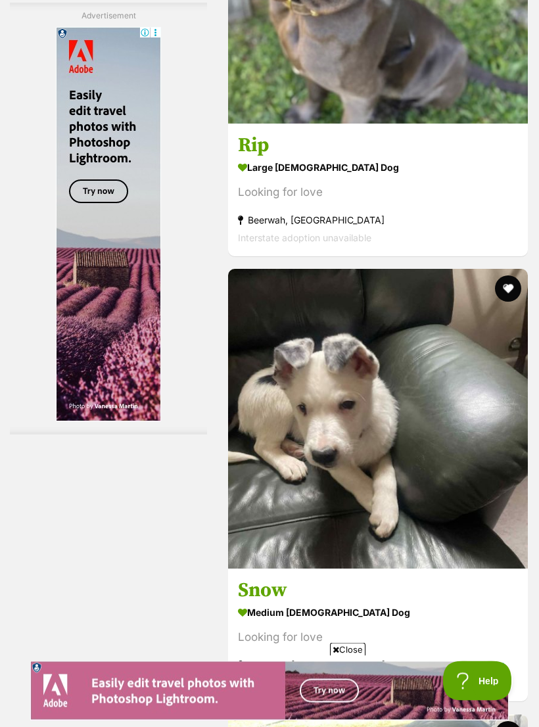
scroll to position [3986, 0]
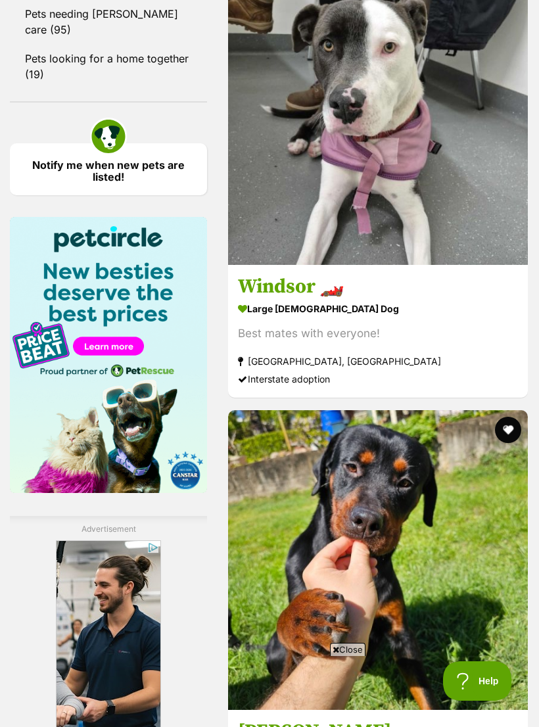
scroll to position [1931, 0]
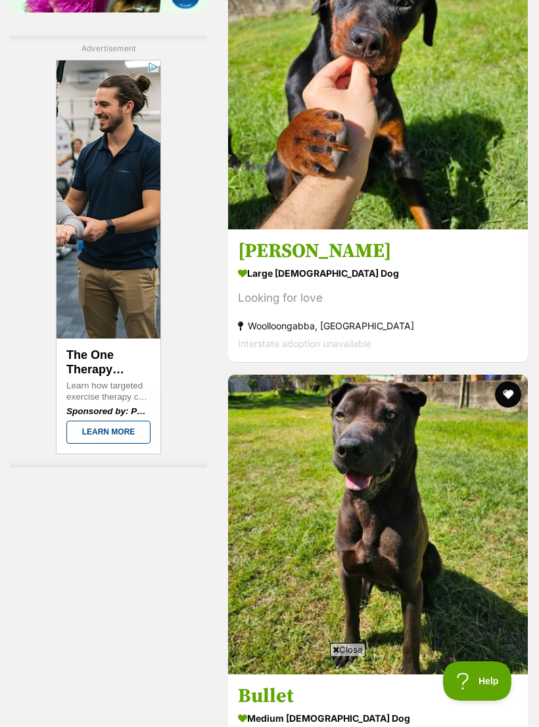
scroll to position [2411, 0]
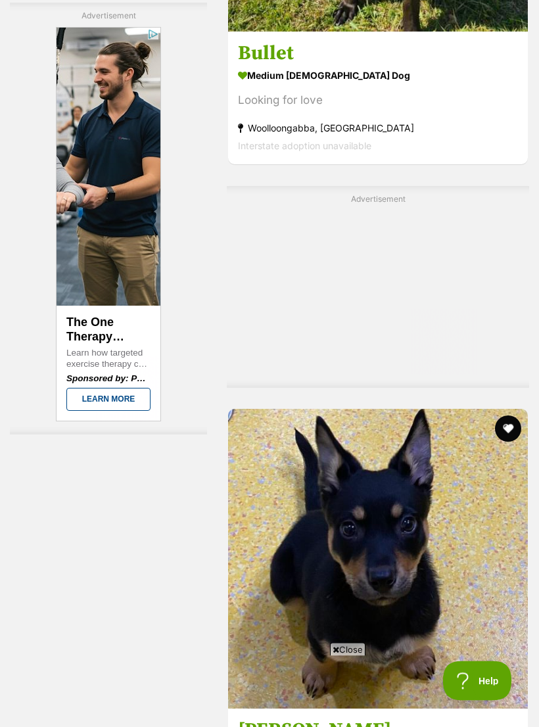
scroll to position [3053, 0]
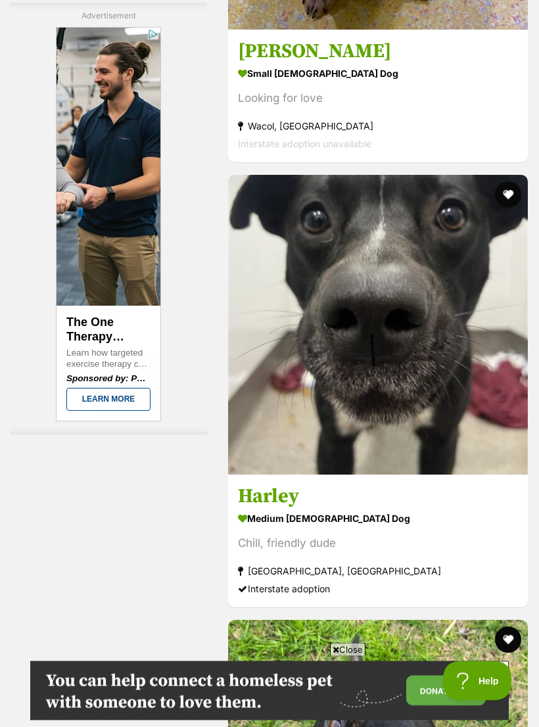
scroll to position [3735, 0]
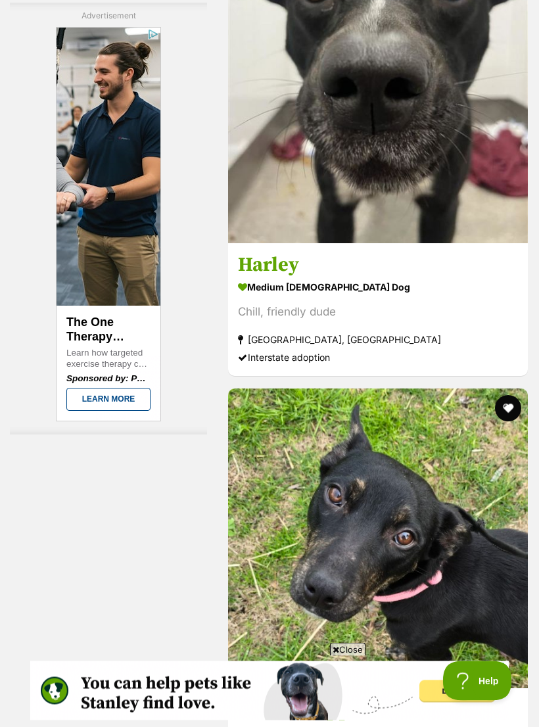
scroll to position [3966, 0]
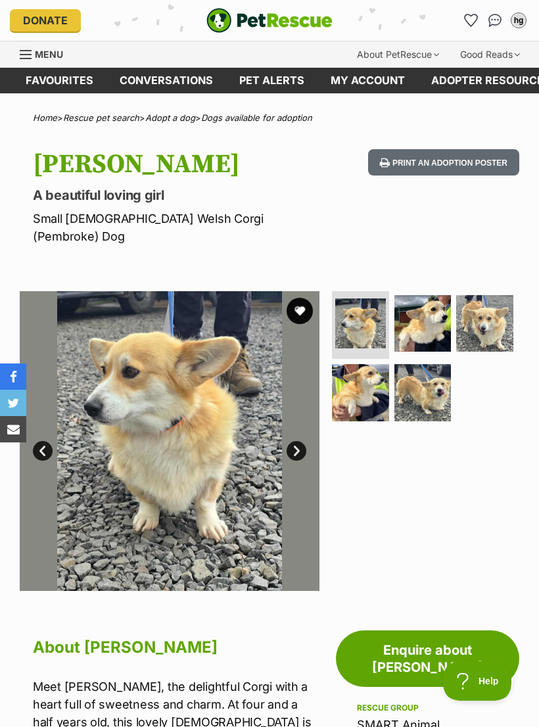
click at [293, 441] on link "Next" at bounding box center [297, 451] width 20 height 20
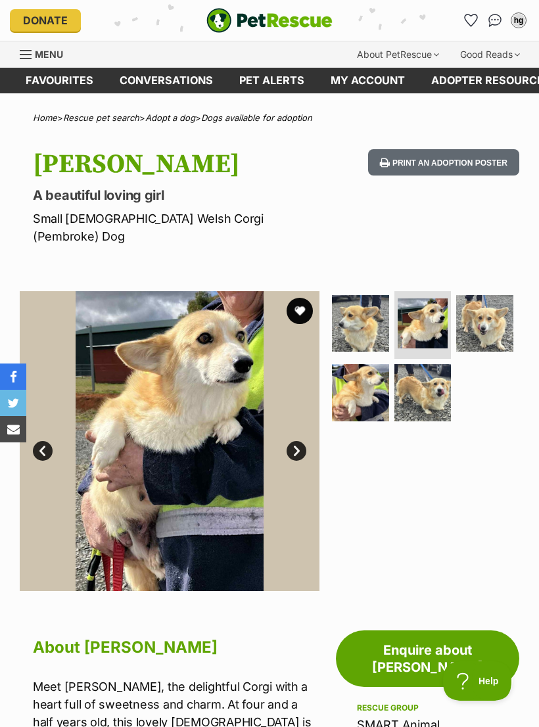
click at [295, 441] on link "Next" at bounding box center [297, 451] width 20 height 20
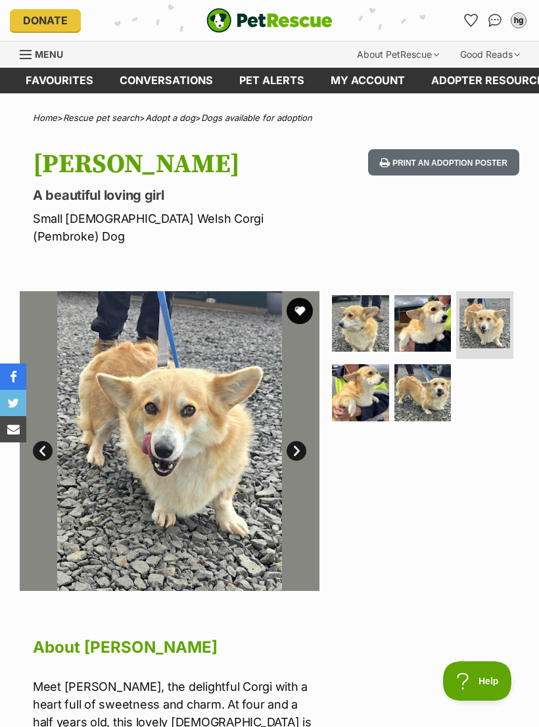
click at [299, 298] on button "favourite" at bounding box center [300, 311] width 26 height 26
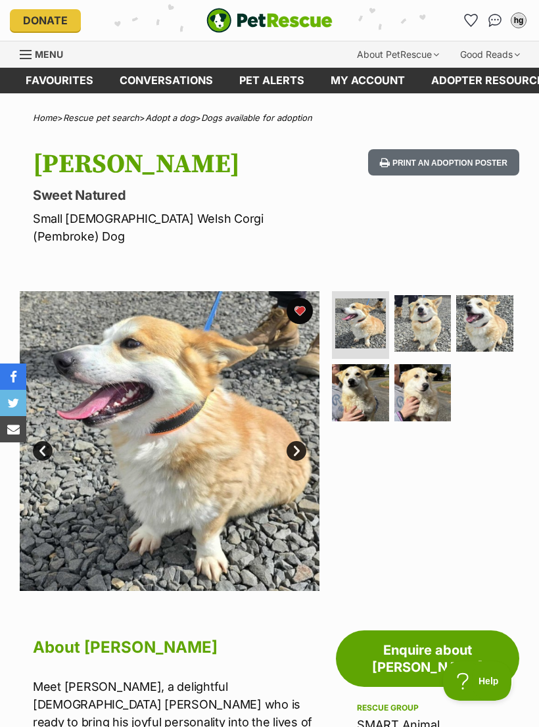
click at [297, 441] on link "Next" at bounding box center [297, 451] width 20 height 20
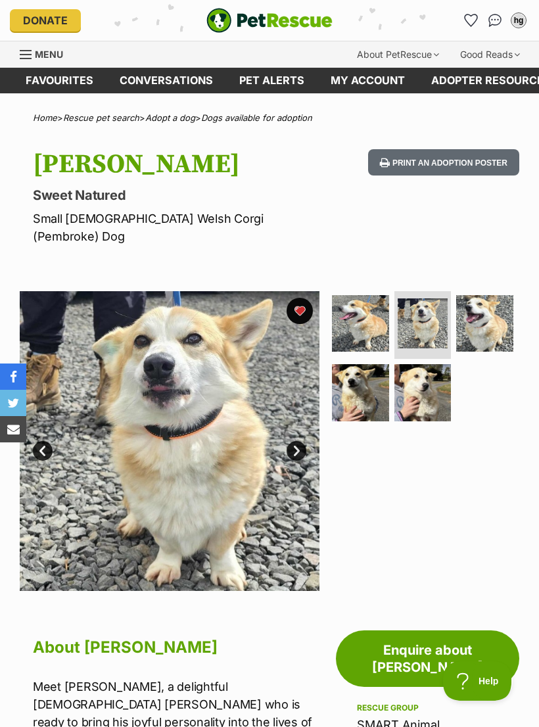
click at [293, 441] on link "Next" at bounding box center [297, 451] width 20 height 20
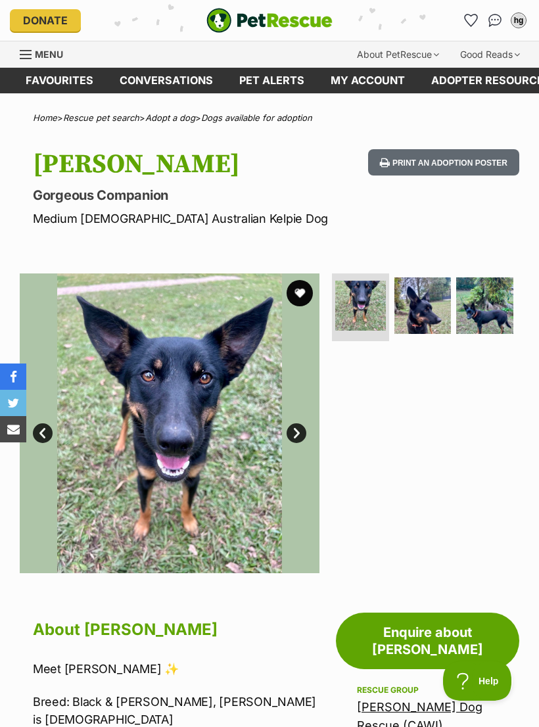
click at [299, 434] on link "Next" at bounding box center [297, 434] width 20 height 20
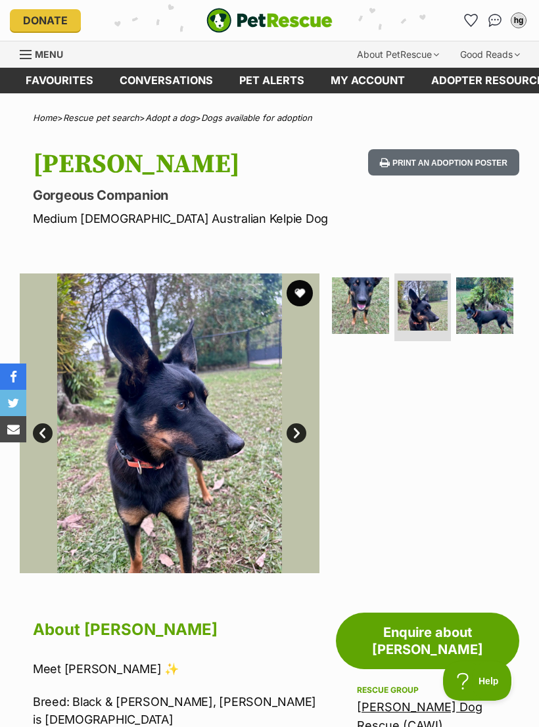
click at [296, 429] on link "Next" at bounding box center [297, 434] width 20 height 20
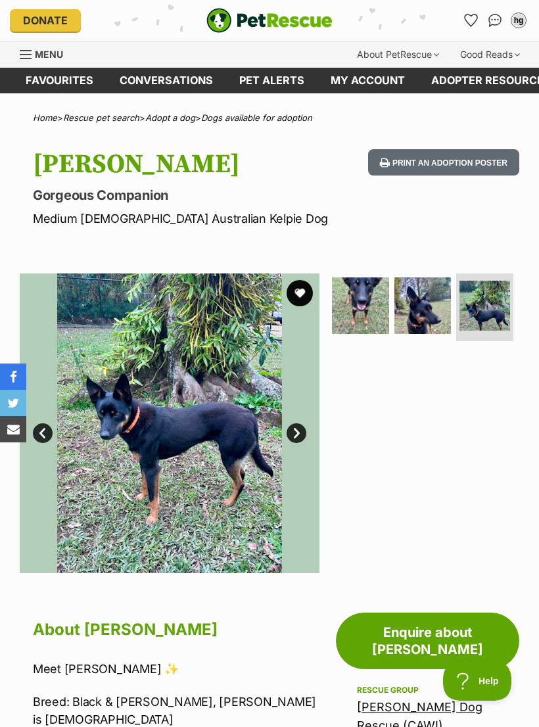
click at [303, 281] on button "favourite" at bounding box center [300, 293] width 26 height 26
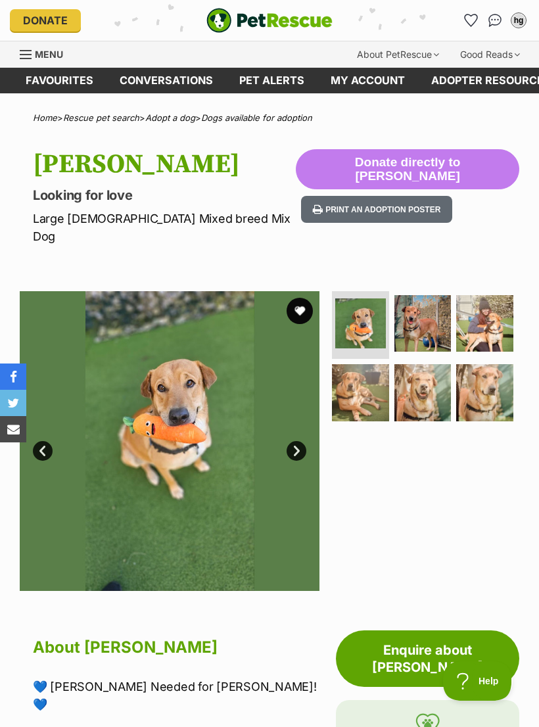
click at [299, 441] on link "Next" at bounding box center [297, 451] width 20 height 20
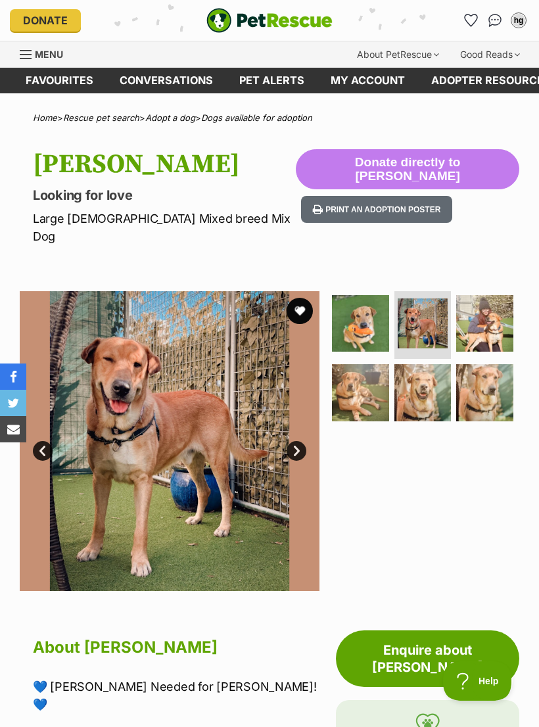
click at [292, 441] on link "Next" at bounding box center [297, 451] width 20 height 20
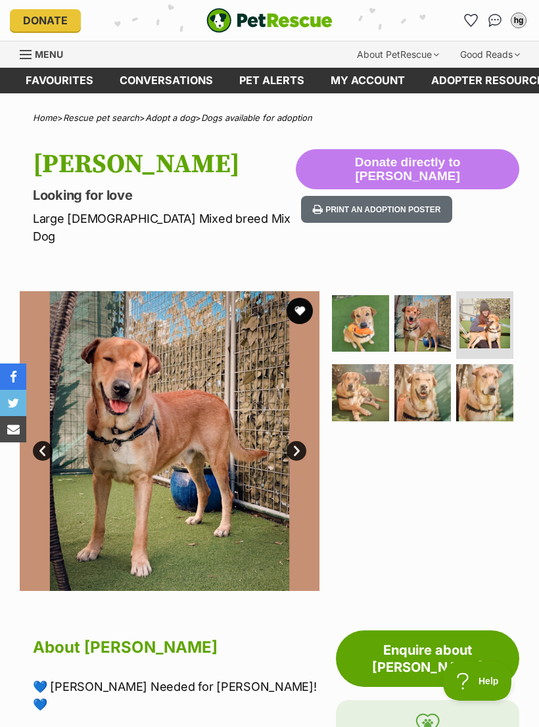
click at [295, 441] on link "Next" at bounding box center [297, 451] width 20 height 20
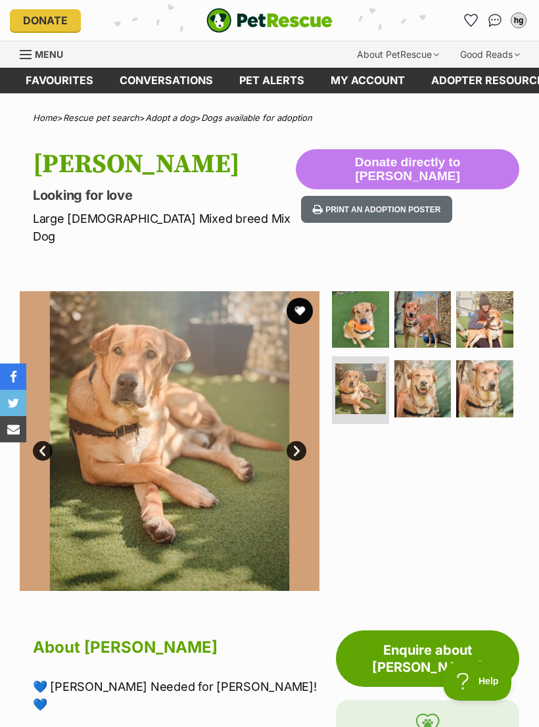
click at [44, 441] on link "Prev" at bounding box center [43, 451] width 20 height 20
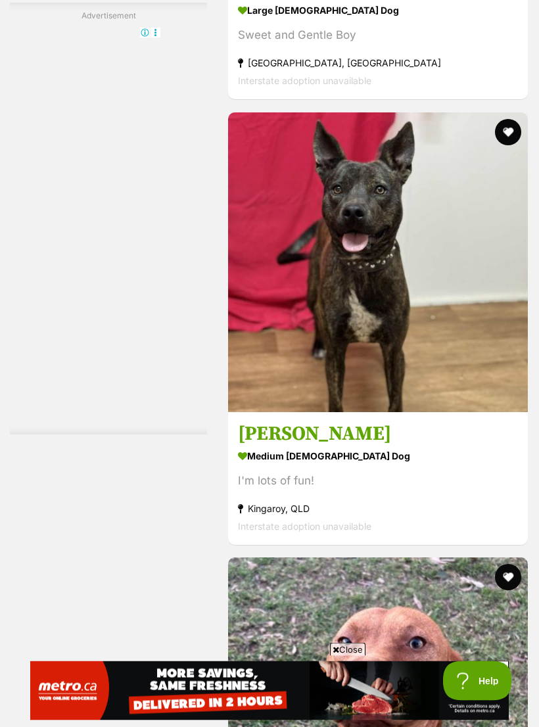
scroll to position [3855, 0]
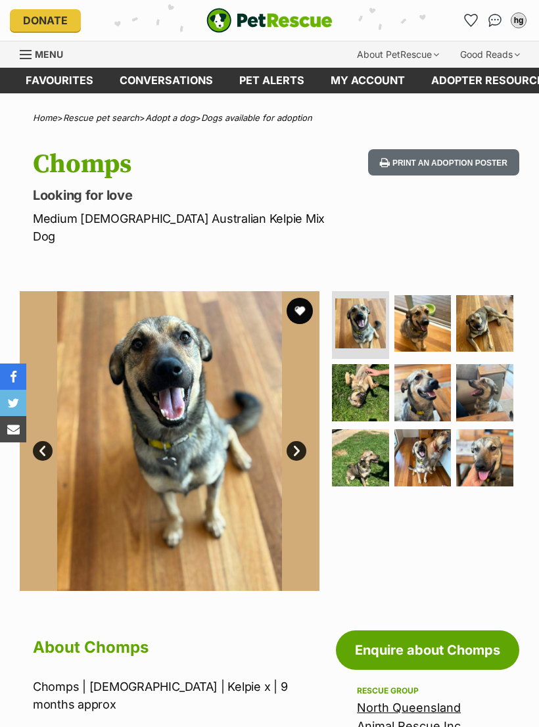
click at [294, 441] on link "Next" at bounding box center [297, 451] width 20 height 20
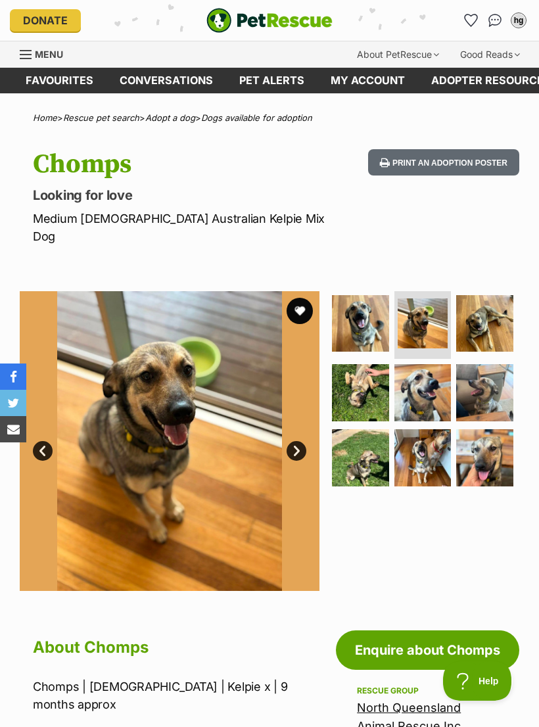
click at [295, 441] on link "Next" at bounding box center [297, 451] width 20 height 20
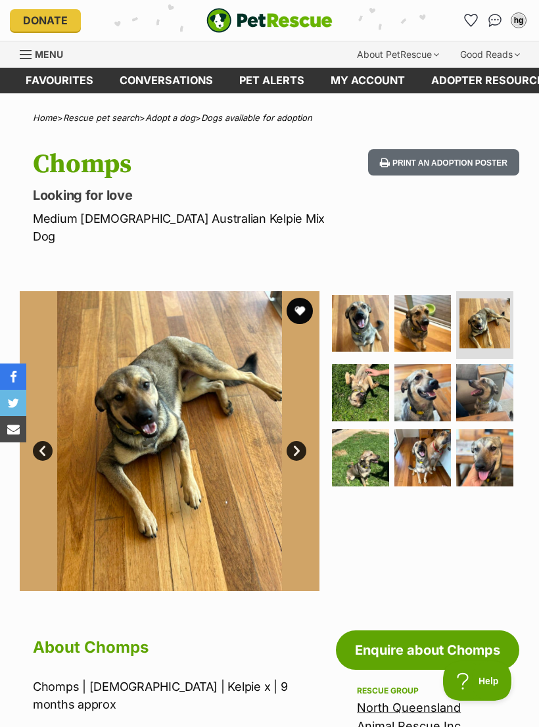
click at [301, 441] on link "Next" at bounding box center [297, 451] width 20 height 20
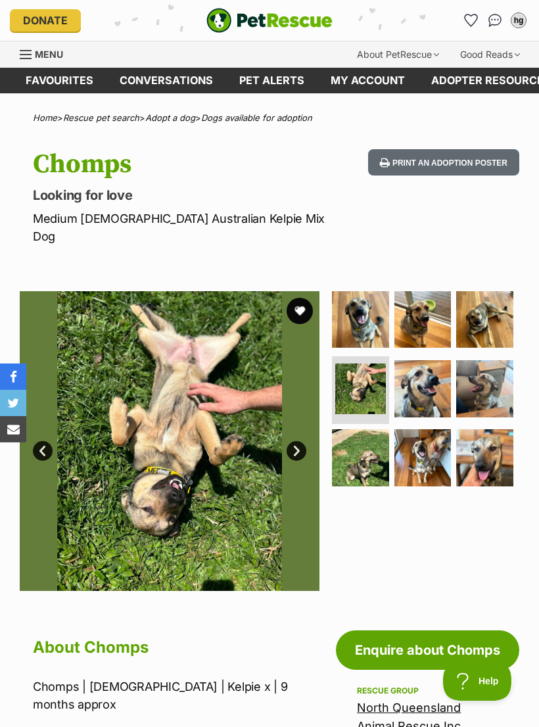
click at [296, 441] on link "Next" at bounding box center [297, 451] width 20 height 20
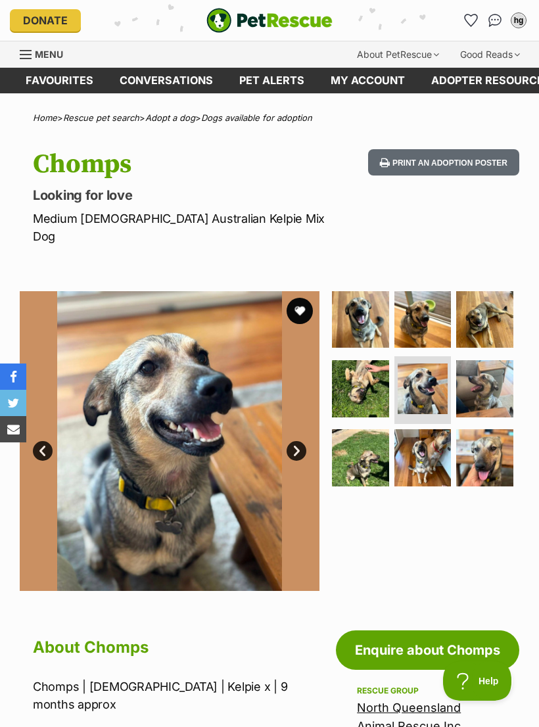
click at [295, 441] on link "Next" at bounding box center [297, 451] width 20 height 20
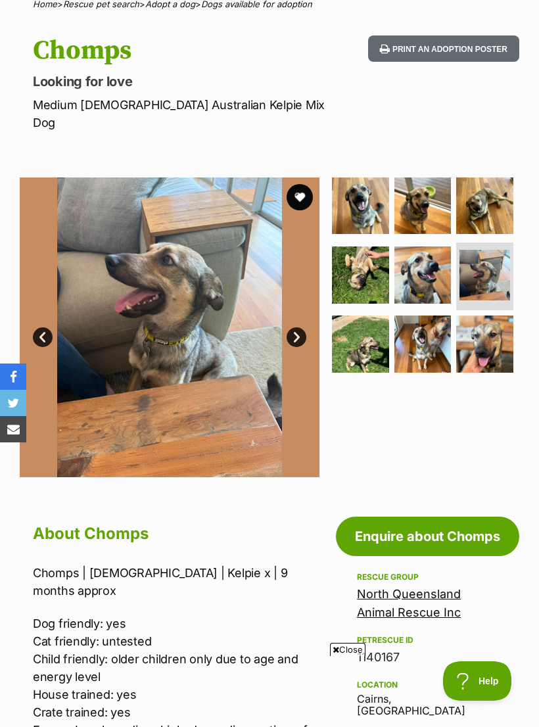
scroll to position [107, 0]
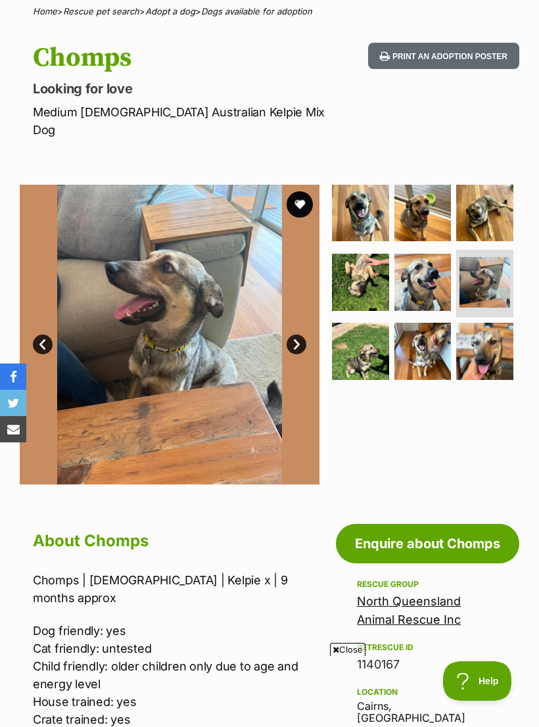
click at [303, 191] on button "favourite" at bounding box center [300, 204] width 26 height 26
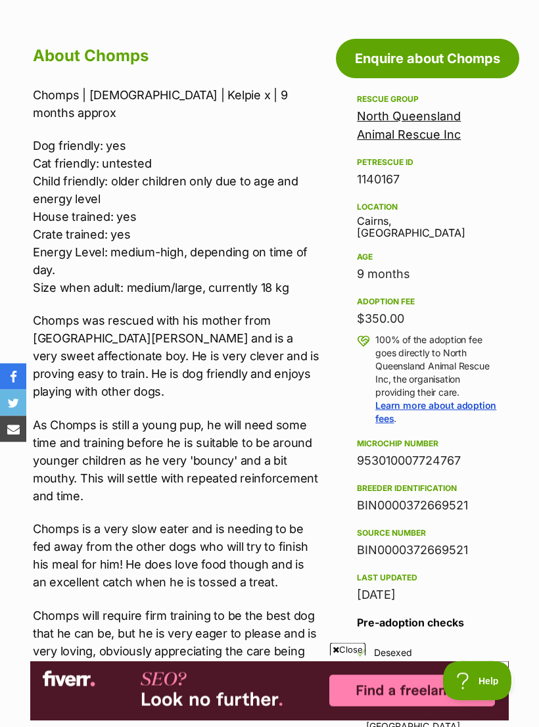
scroll to position [592, 0]
click at [341, 656] on span "Close" at bounding box center [348, 649] width 36 height 13
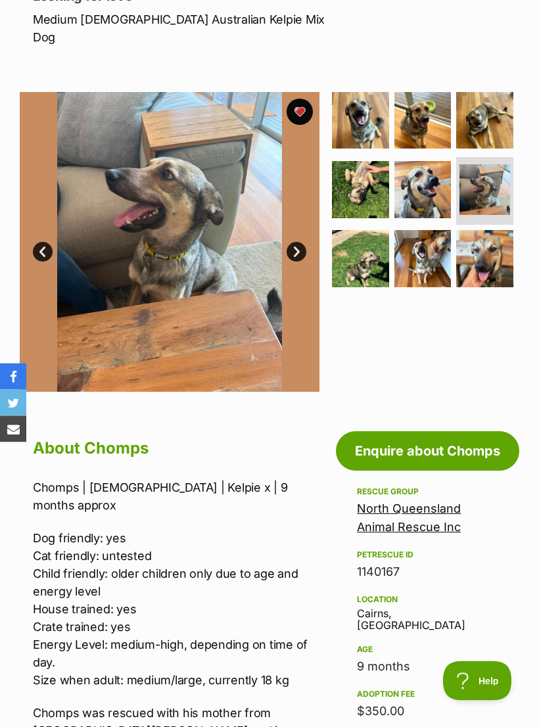
scroll to position [0, 0]
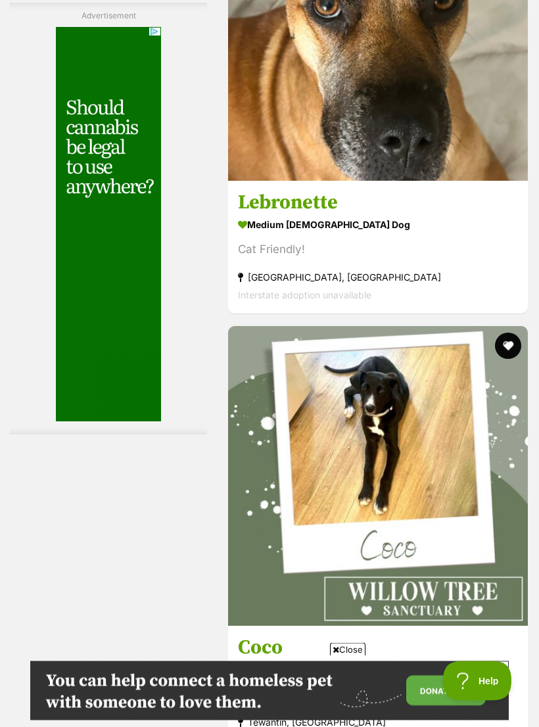
scroll to position [4044, 0]
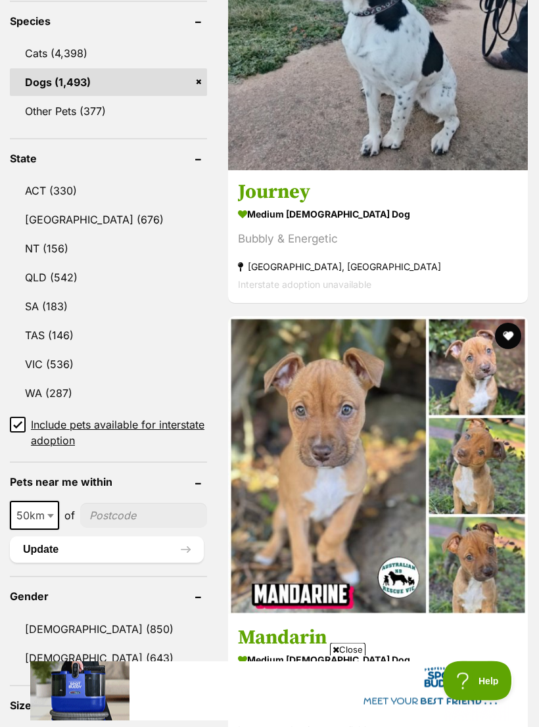
scroll to position [689, 0]
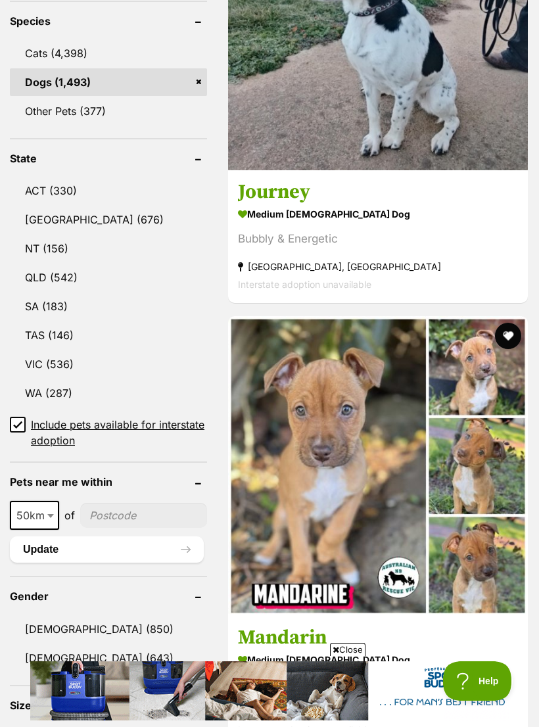
click at [337, 654] on icon at bounding box center [336, 650] width 7 height 9
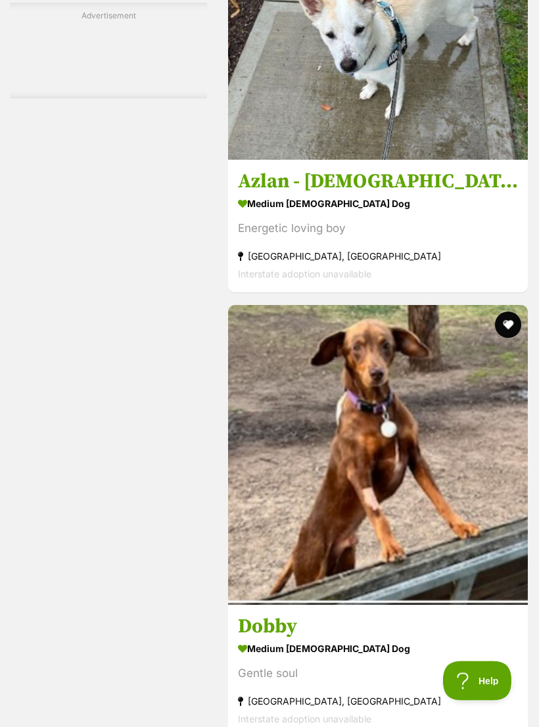
scroll to position [2498, 0]
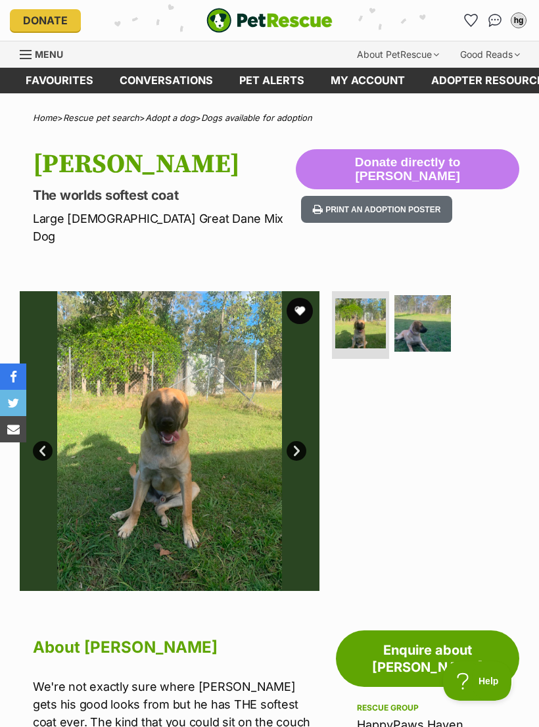
click at [294, 441] on link "Next" at bounding box center [297, 451] width 20 height 20
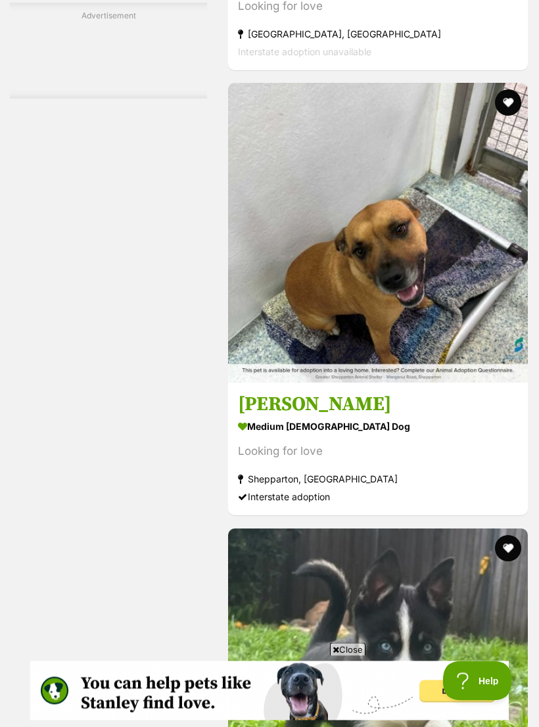
scroll to position [3720, 0]
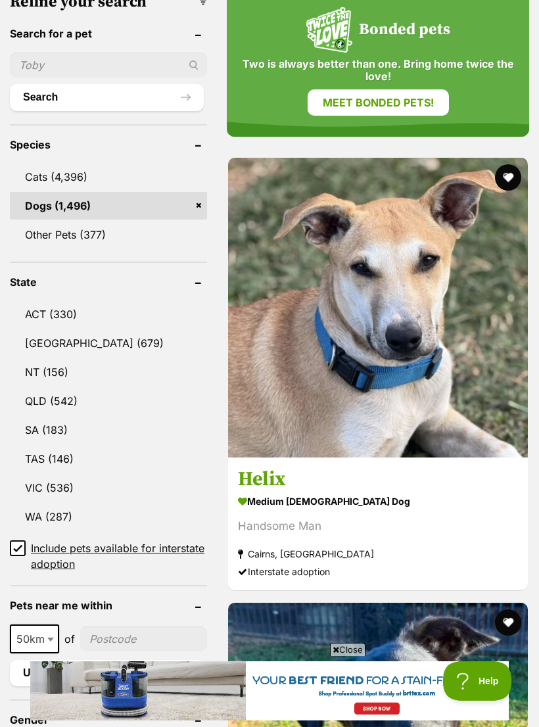
click at [351, 656] on span "Close" at bounding box center [348, 649] width 36 height 13
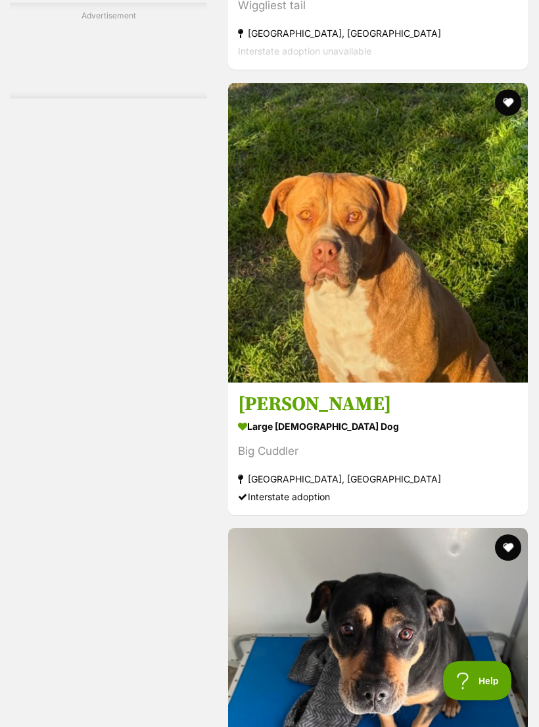
scroll to position [3885, 0]
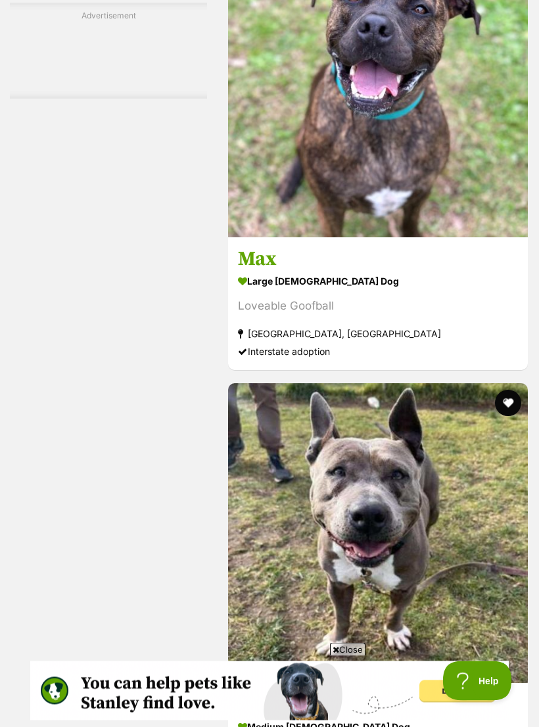
scroll to position [3866, 0]
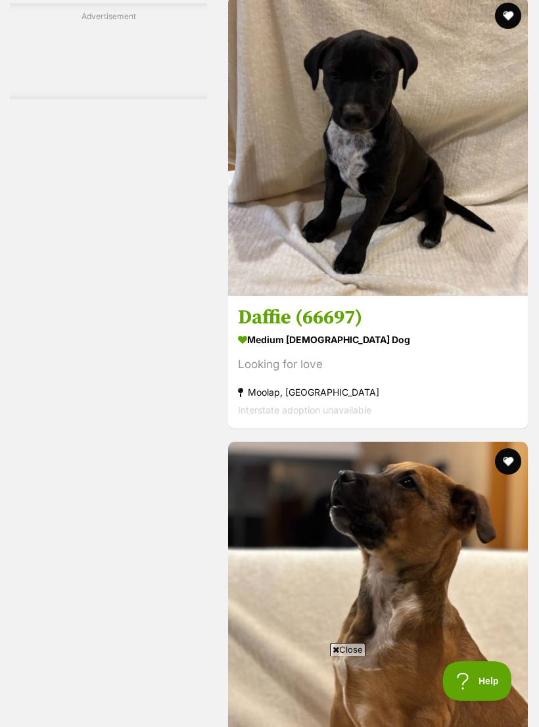
scroll to position [3931, 0]
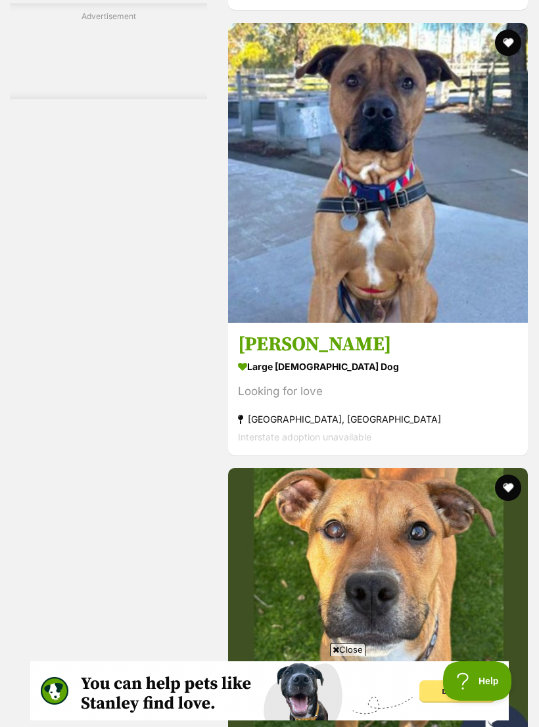
scroll to position [4050, 0]
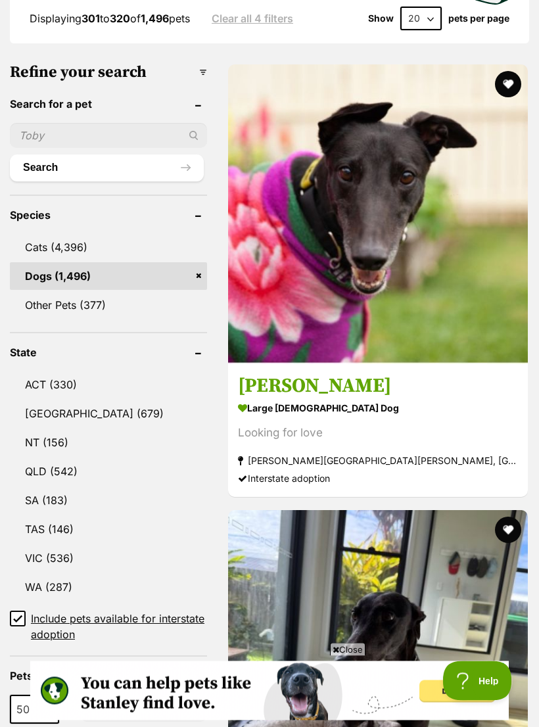
scroll to position [495, 0]
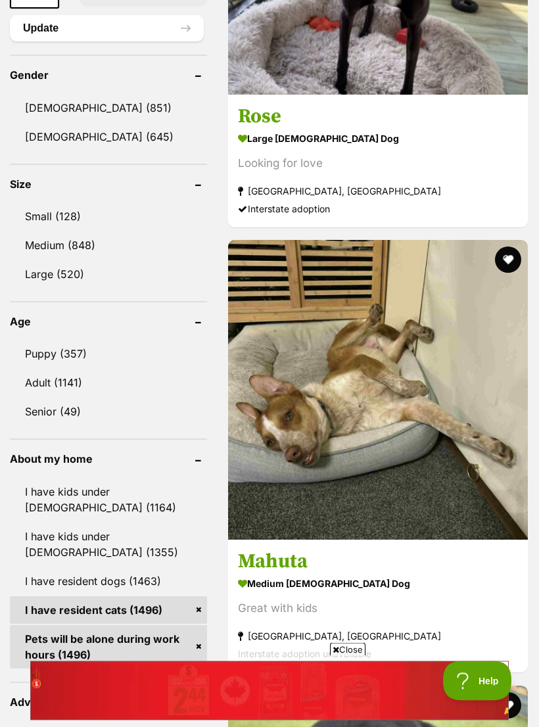
scroll to position [1211, 0]
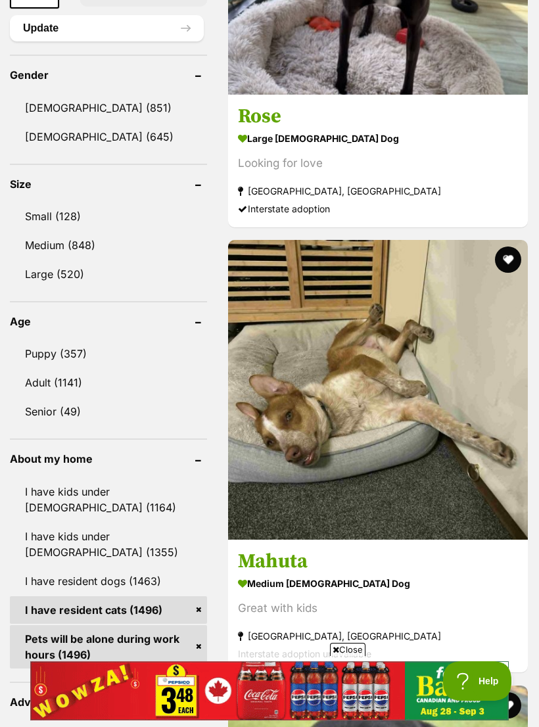
click at [352, 656] on span "Close" at bounding box center [348, 649] width 36 height 13
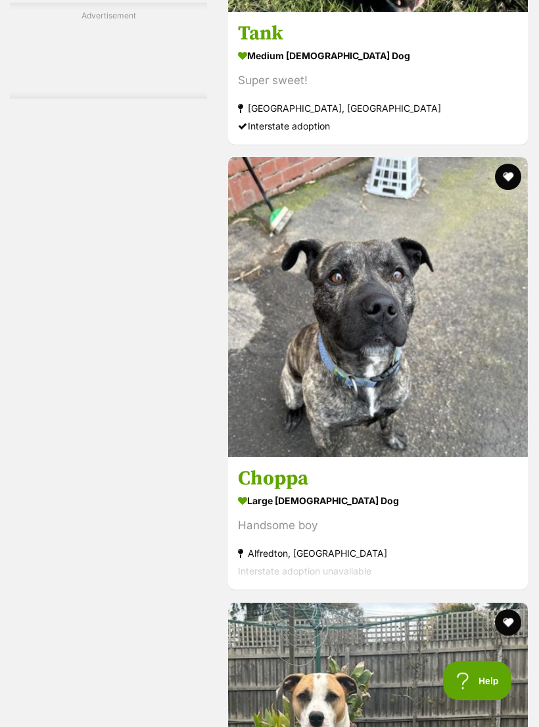
scroll to position [3647, 0]
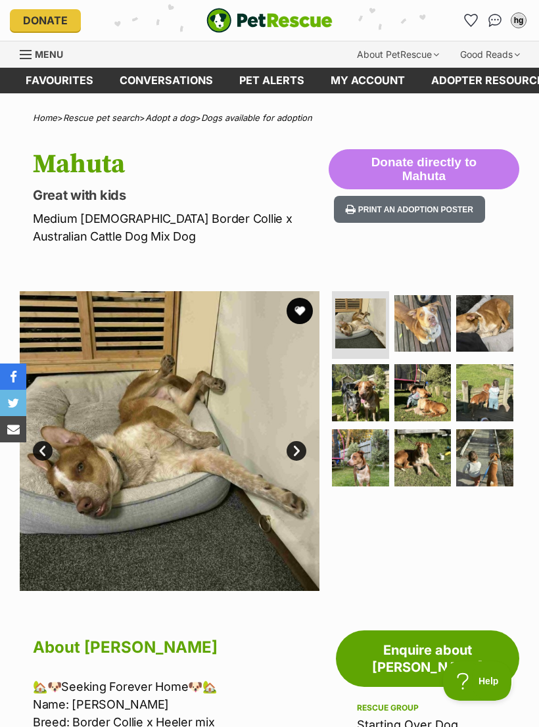
click at [295, 452] on link "Next" at bounding box center [297, 451] width 20 height 20
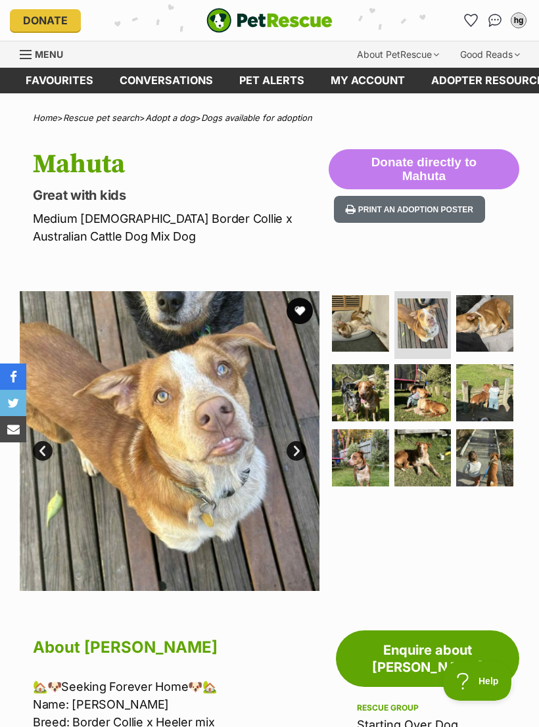
click at [288, 454] on link "Next" at bounding box center [297, 451] width 20 height 20
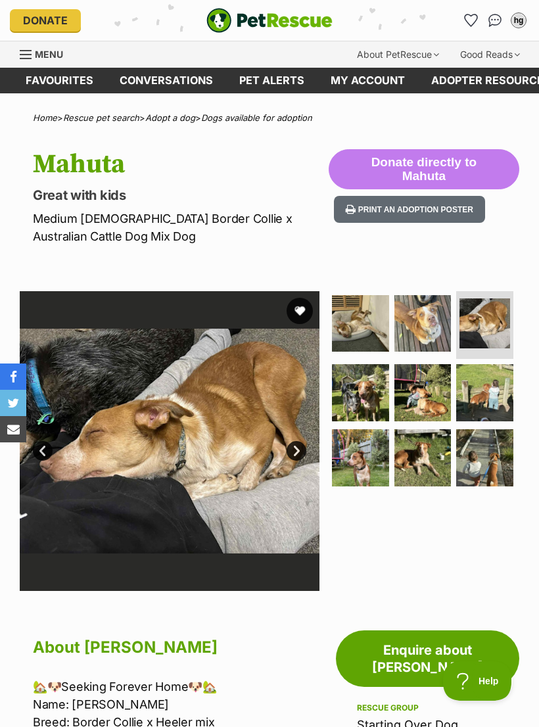
click at [293, 453] on link "Next" at bounding box center [297, 451] width 20 height 20
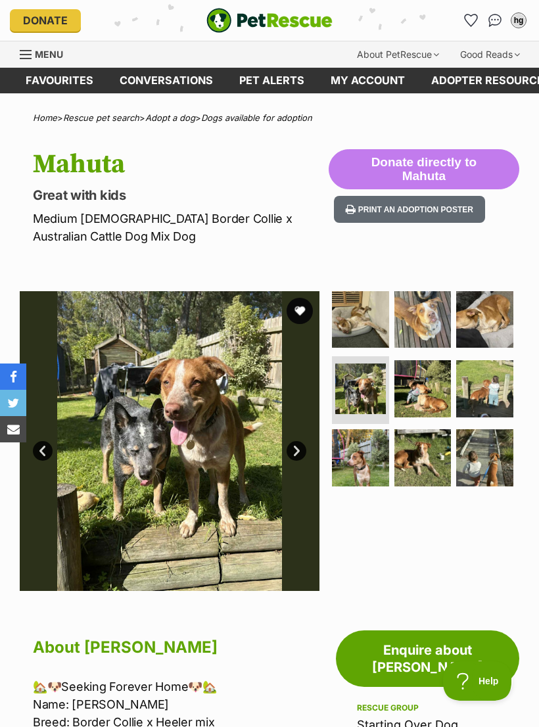
click at [299, 447] on link "Next" at bounding box center [297, 451] width 20 height 20
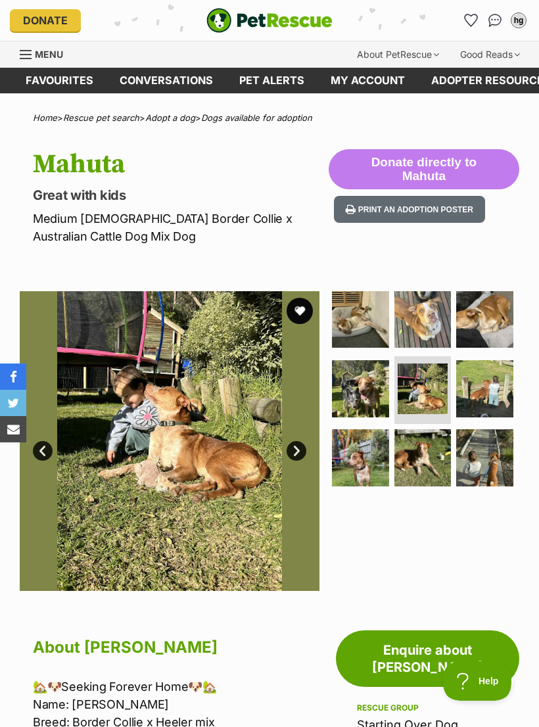
click at [290, 451] on link "Next" at bounding box center [297, 451] width 20 height 20
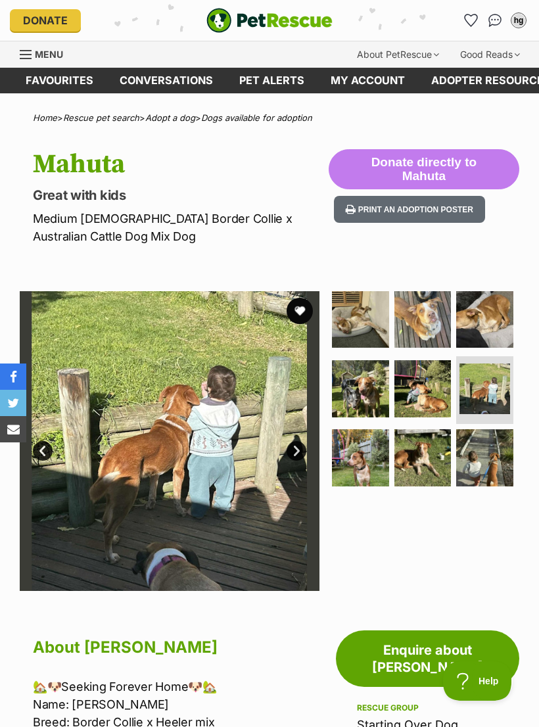
click at [293, 454] on link "Next" at bounding box center [297, 451] width 20 height 20
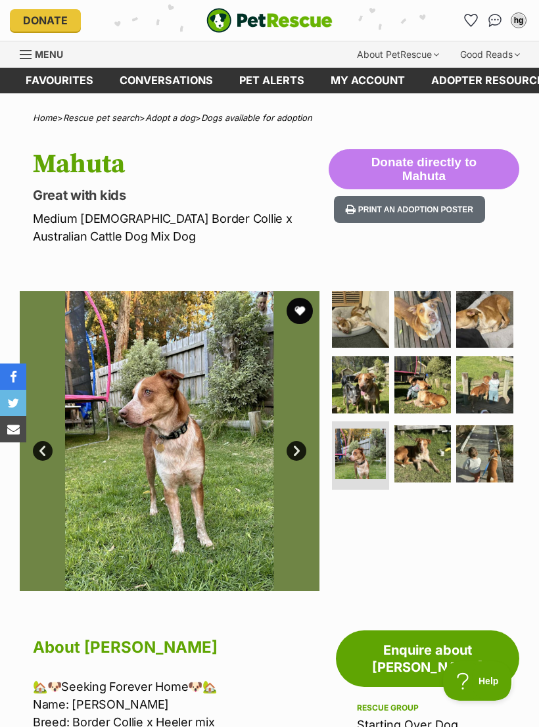
click at [287, 448] on link "Next" at bounding box center [297, 451] width 20 height 20
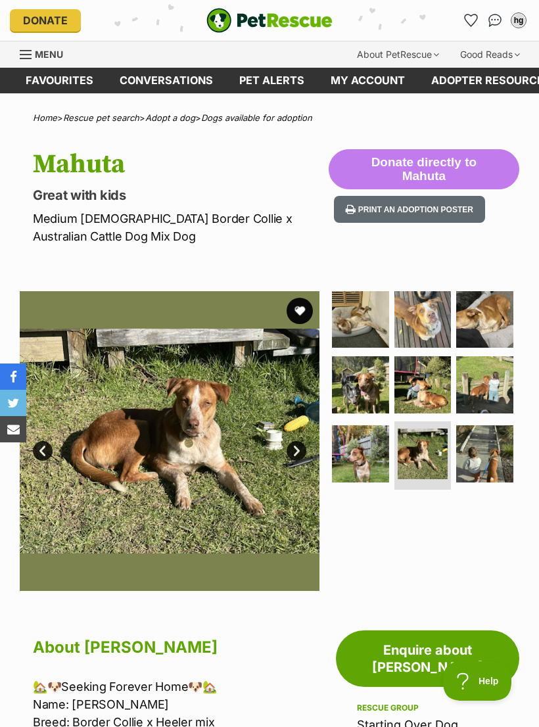
click at [297, 452] on link "Next" at bounding box center [297, 451] width 20 height 20
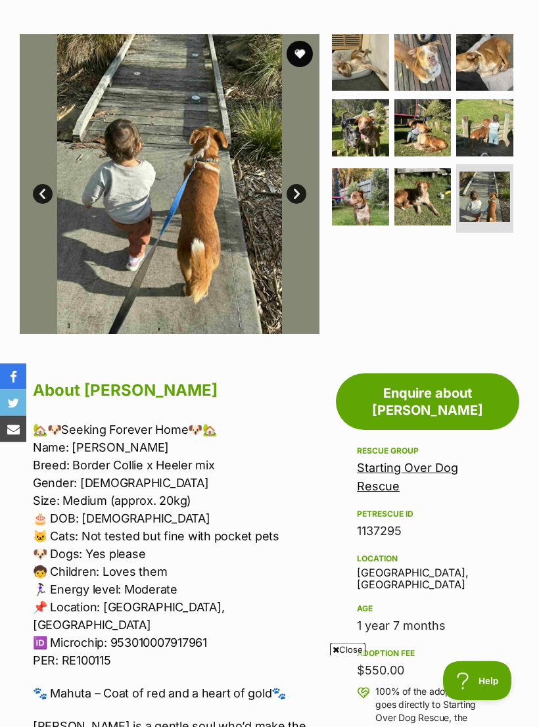
scroll to position [257, 0]
click at [348, 656] on span "Close" at bounding box center [348, 649] width 36 height 13
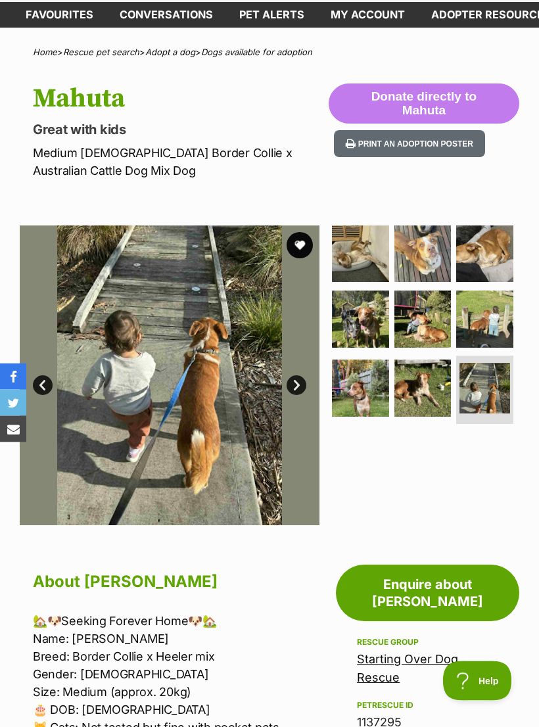
scroll to position [44, 0]
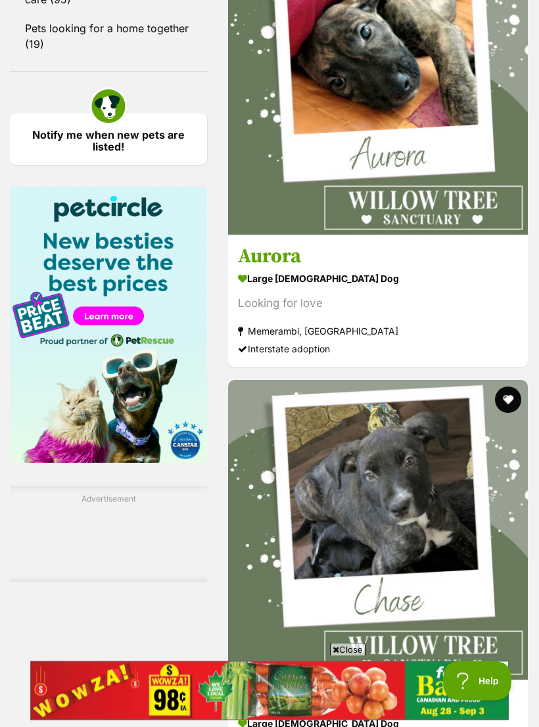
scroll to position [1962, 0]
